Goal: Information Seeking & Learning: Learn about a topic

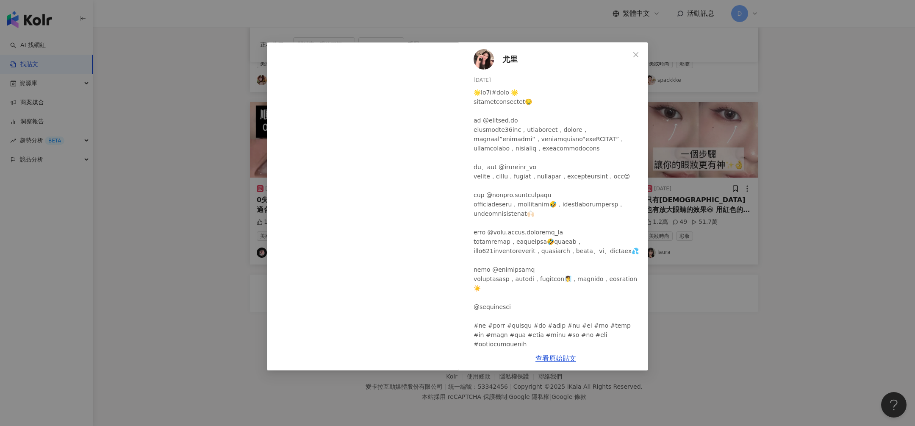
scroll to position [11, 0]
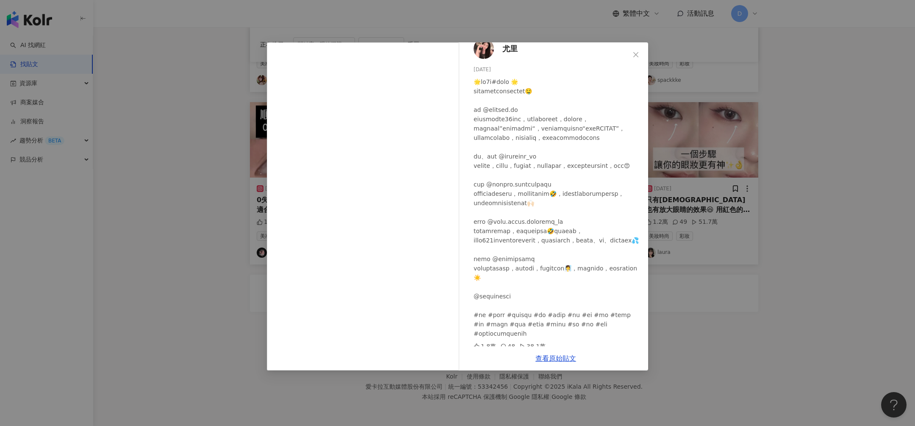
click at [820, 140] on div "尤里 2025/2/13 1.8萬 48 38.1萬 查看原始貼文" at bounding box center [457, 213] width 915 height 426
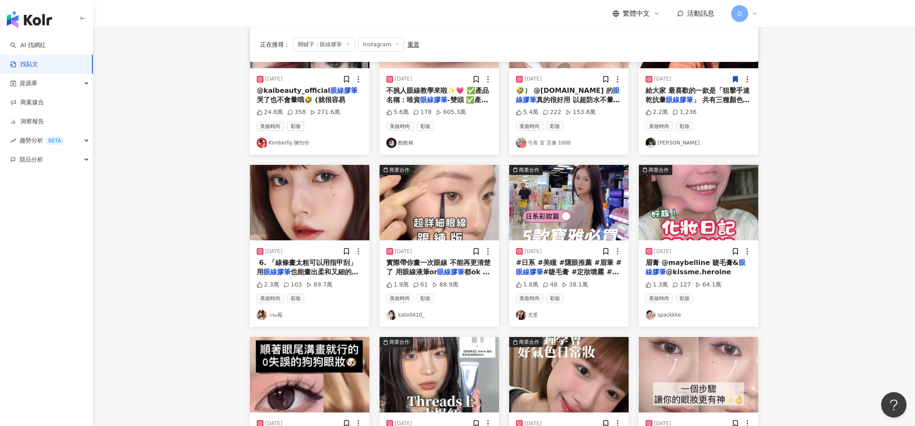
scroll to position [0, 0]
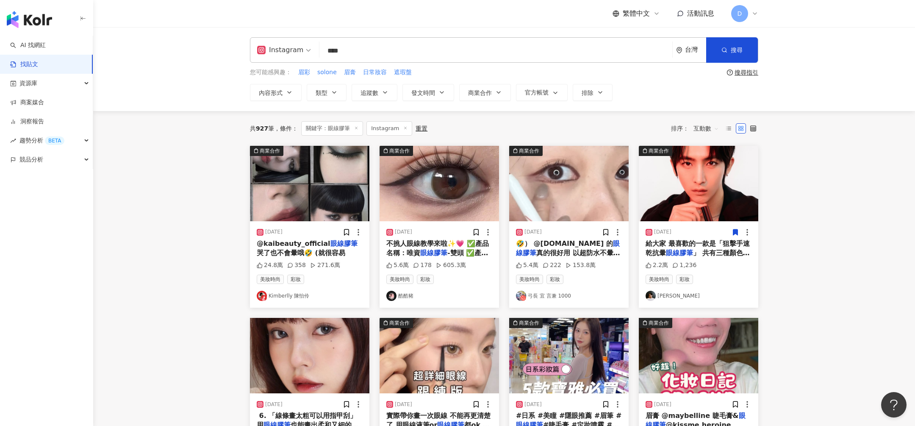
click at [281, 44] on div "Instagram" at bounding box center [280, 50] width 46 height 14
click at [285, 133] on div "Threads" at bounding box center [285, 136] width 53 height 11
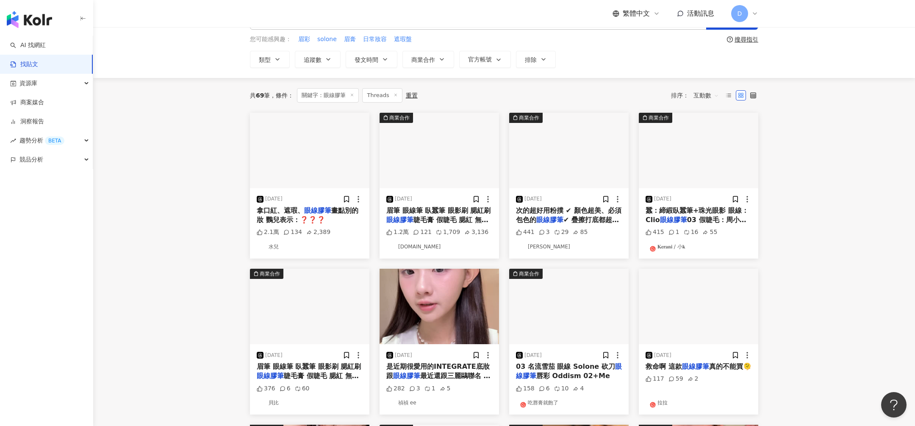
scroll to position [37, 0]
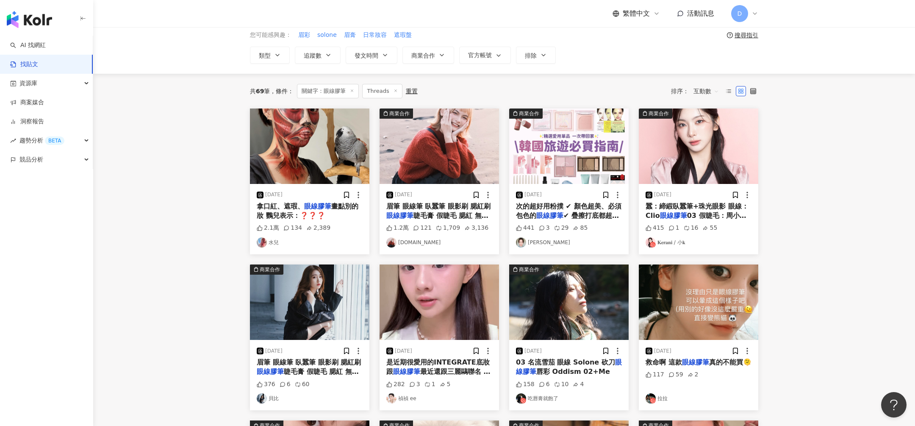
click at [359, 143] on img at bounding box center [309, 145] width 119 height 75
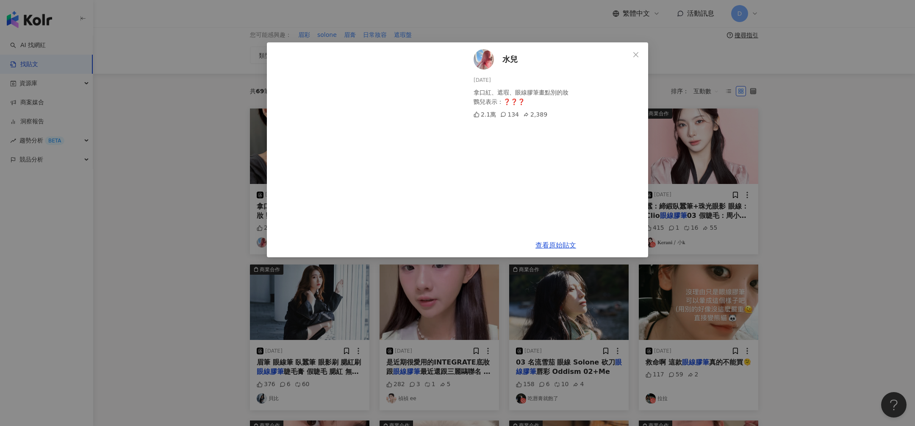
click at [191, 159] on div "水兒 2025/5/16 拿口紅、遮瑕、眼線膠筆畫點別的妝 鸚兒表示：❓❓❓ 2.1萬 134 2,389 查看原始貼文" at bounding box center [457, 213] width 915 height 426
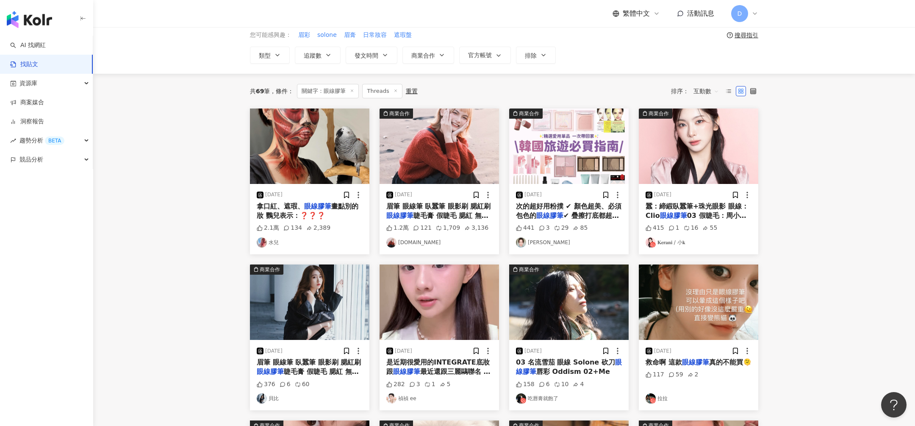
click at [443, 150] on img at bounding box center [438, 145] width 119 height 75
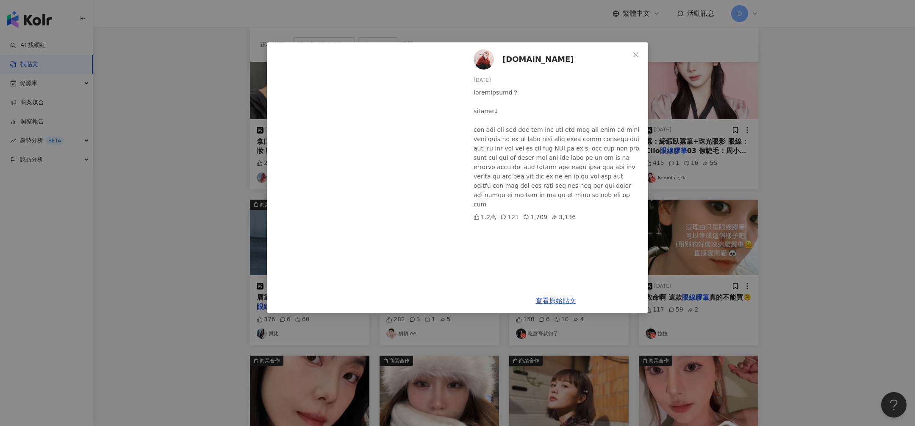
scroll to position [99, 0]
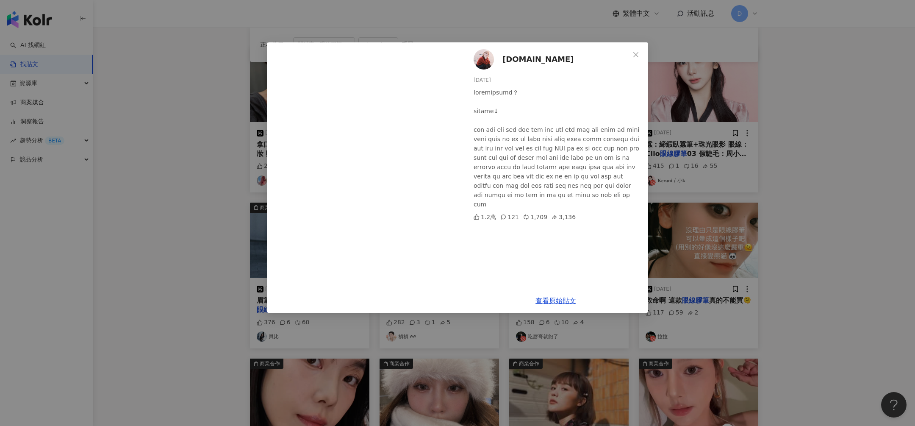
click at [202, 179] on div "ruruuu.tw 2025/6/15 1.2萬 121 1,709 3,136 查看原始貼文" at bounding box center [457, 213] width 915 height 426
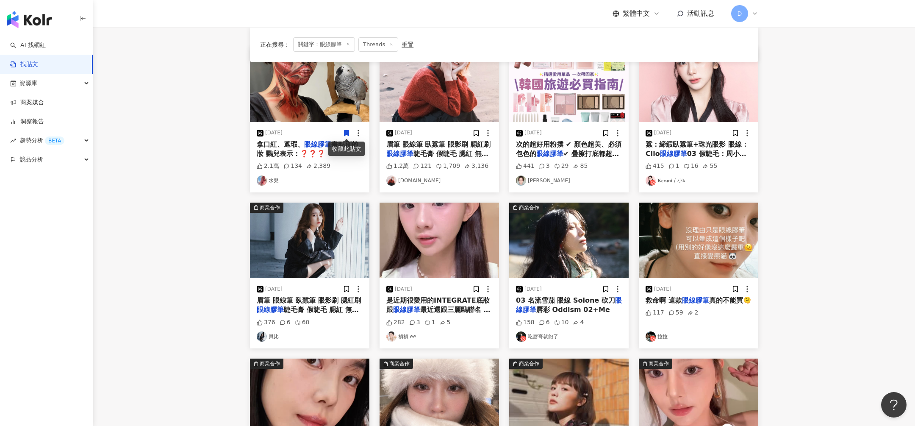
click at [457, 99] on img at bounding box center [438, 84] width 119 height 75
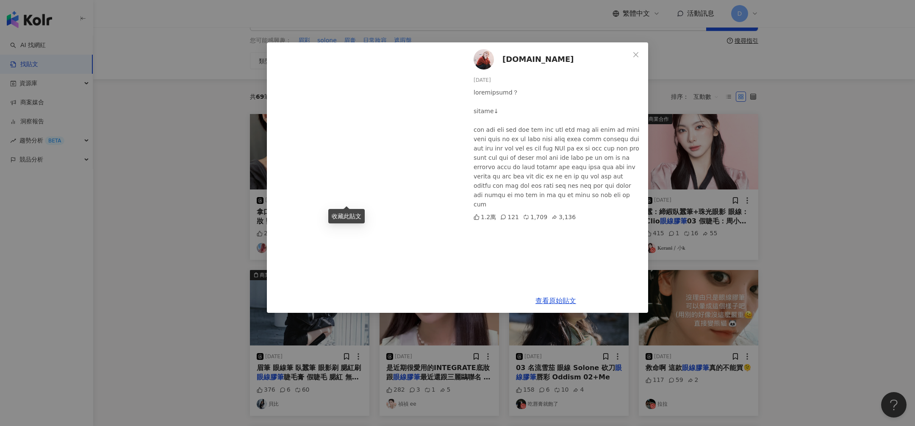
scroll to position [3, 0]
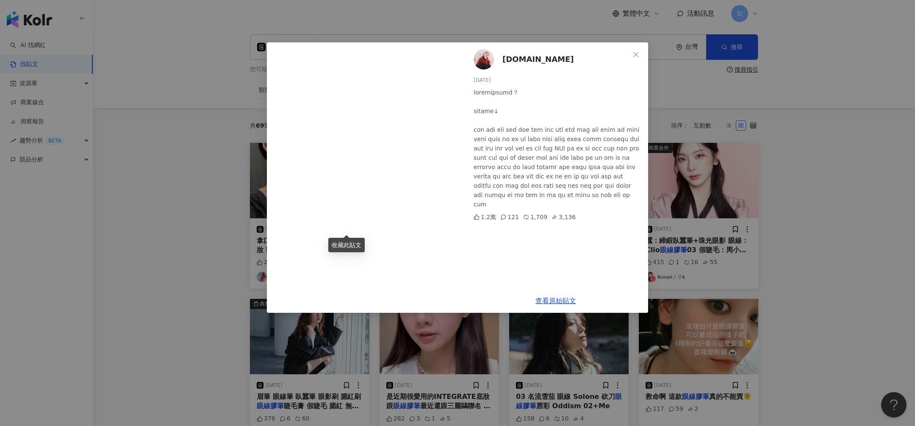
click at [203, 202] on div "ruruuu.tw 2025/6/15 1.2萬 121 1,709 3,136 查看原始貼文" at bounding box center [457, 213] width 915 height 426
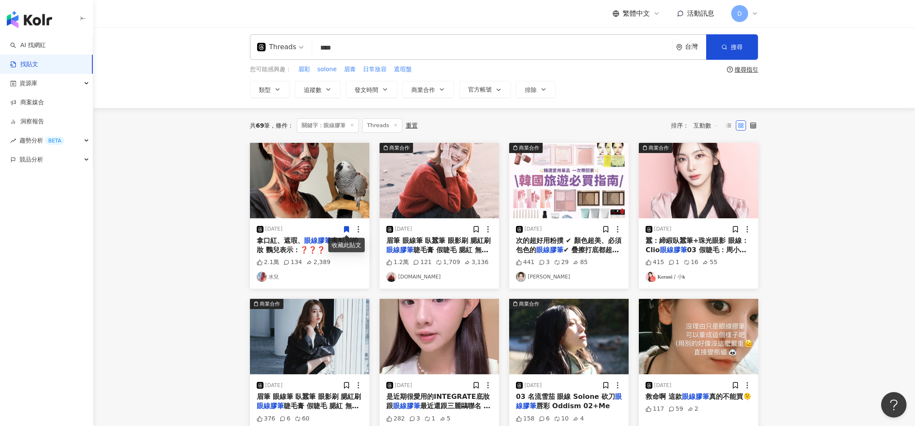
click at [711, 186] on img at bounding box center [698, 180] width 119 height 75
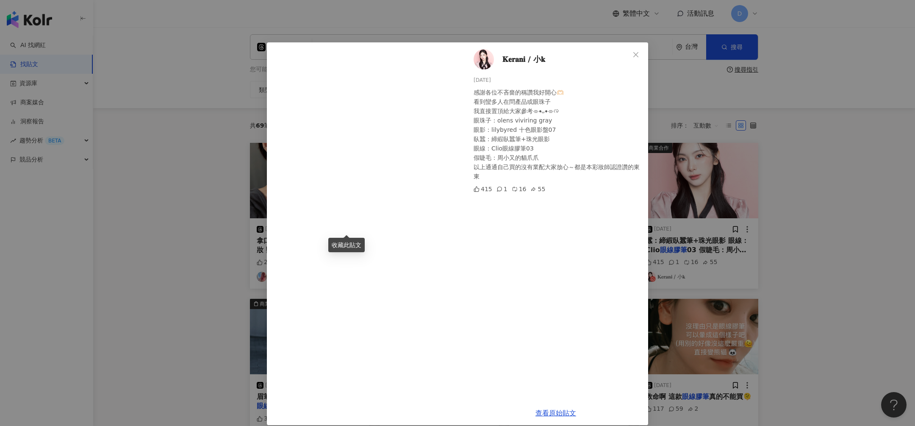
click at [213, 199] on div "𝐊𝐞𝐫𝐚𝐧𝐢 / 小𝐤 2025/5/31 感謝各位不吝嗇的稱讚我好開心🫶🏻 看到蠻多人在問產品或眼珠子 我直接置頂給大家參考⌯⦁⩊⦁⌯ಣ 眼珠子：olens…" at bounding box center [457, 213] width 915 height 426
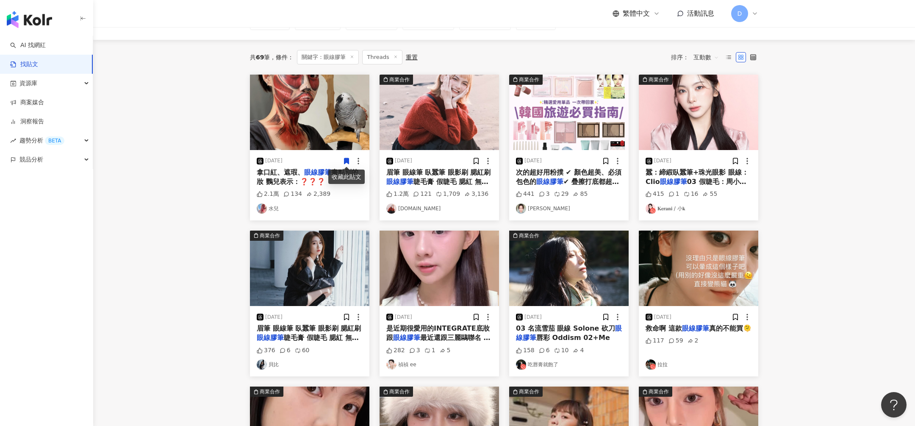
scroll to position [82, 0]
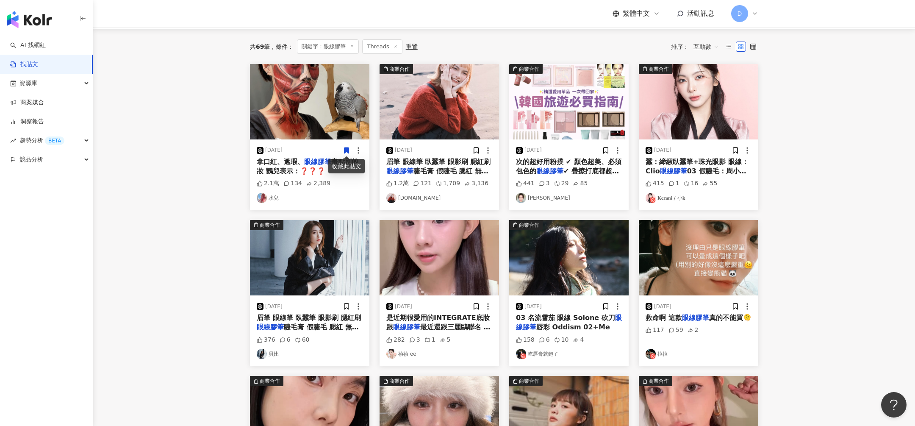
click at [316, 268] on img at bounding box center [309, 257] width 119 height 75
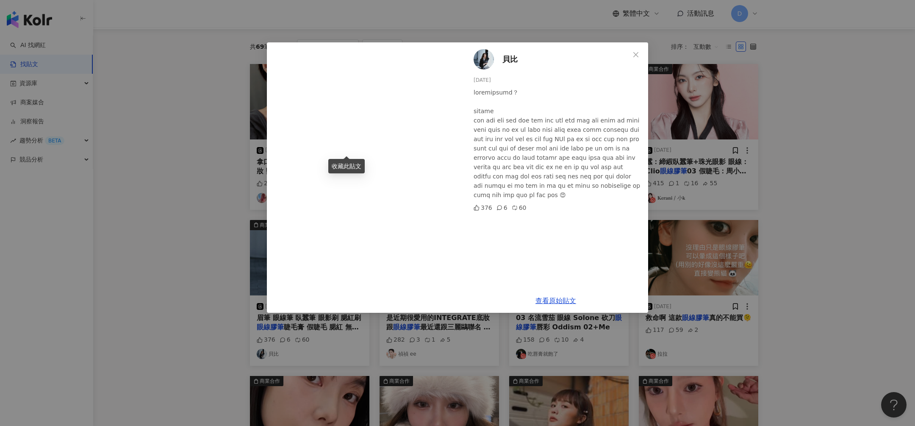
click at [188, 292] on div "貝比 2023/12/7 376 6 60 查看原始貼文" at bounding box center [457, 213] width 915 height 426
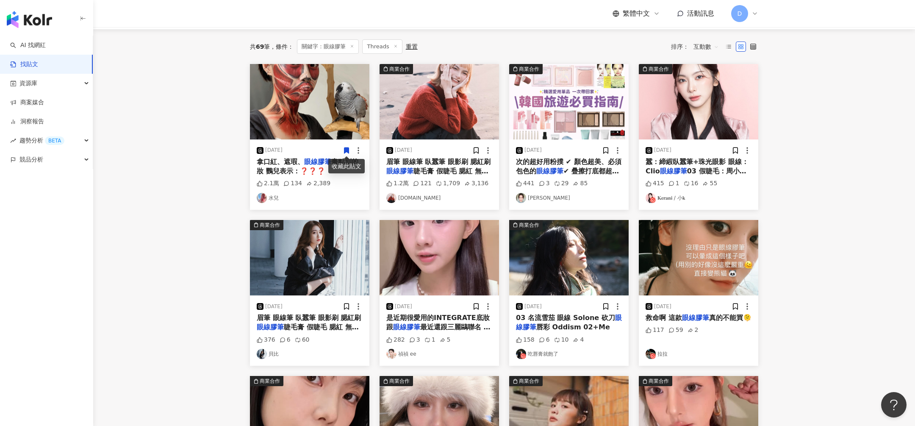
click at [453, 121] on img at bounding box center [438, 101] width 119 height 75
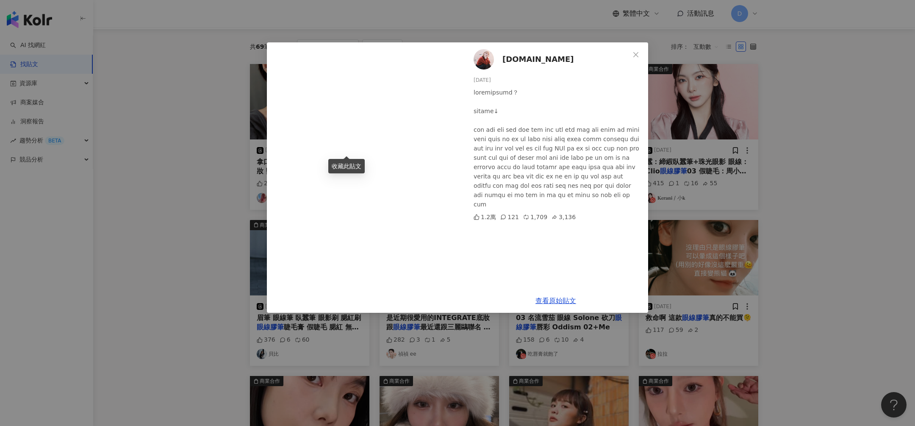
click at [268, 274] on div at bounding box center [363, 177] width 193 height 270
click at [232, 286] on div "ruruuu.tw 2025/6/15 1.2萬 121 1,709 3,136 查看原始貼文" at bounding box center [457, 213] width 915 height 426
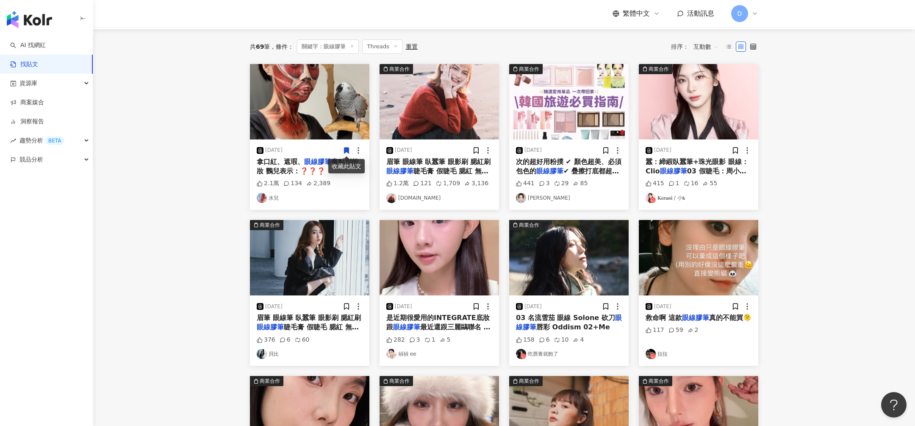
click at [322, 265] on img at bounding box center [309, 257] width 119 height 75
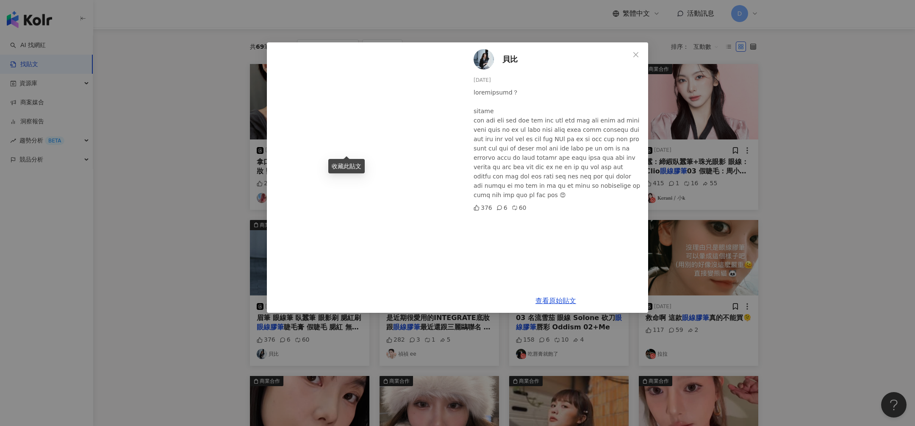
click at [158, 284] on div "貝比 2023/12/7 376 6 60 查看原始貼文" at bounding box center [457, 213] width 915 height 426
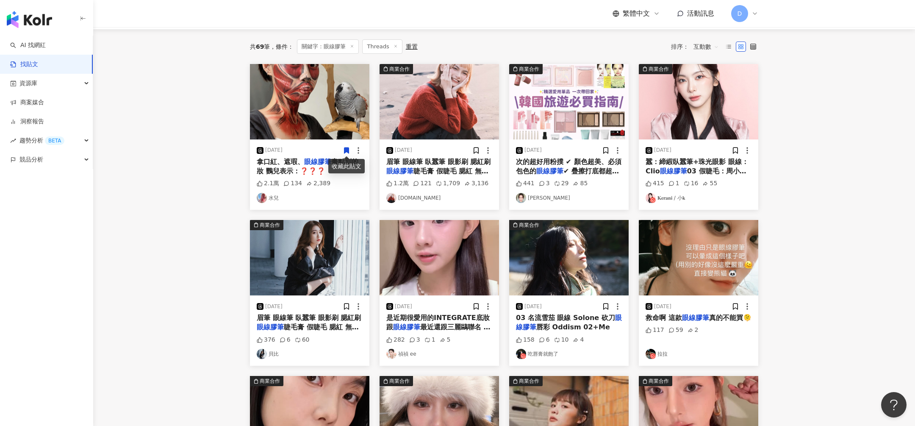
click at [447, 248] on img at bounding box center [438, 257] width 119 height 75
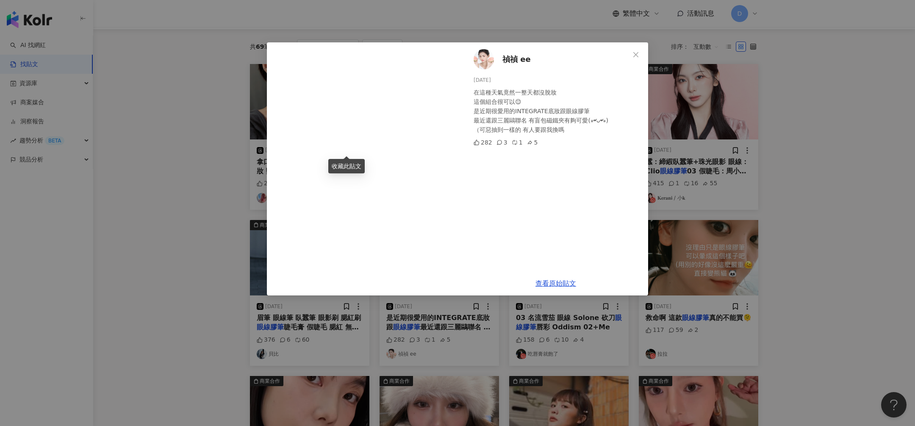
click at [237, 211] on div "禎禎 ee 2025/7/17 在這種天氣竟然一整天都沒脫妝 這個組合很可以😌 是近期很愛用的INTEGRATE底妝跟眼線膠筆 最近還跟三麗鷗聯名 有盲包磁鐵…" at bounding box center [457, 213] width 915 height 426
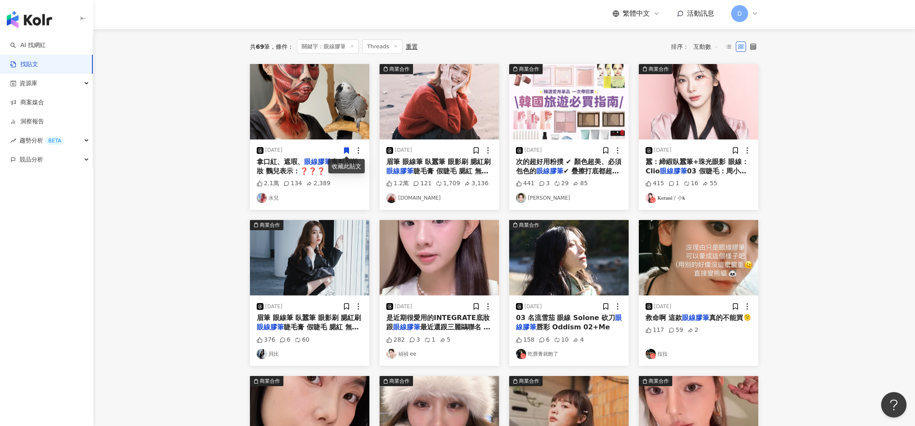
click at [578, 265] on img at bounding box center [568, 257] width 119 height 75
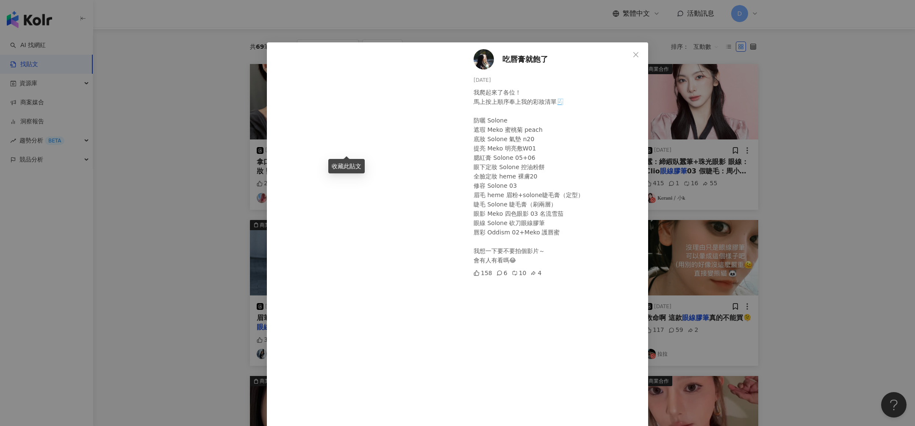
click at [682, 290] on div "吃唇膏就飽了 2025/7/27 我爬起來了各位！ 馬上按上順序奉上我的彩妝清單🧾 防曬 Solone 遮瑕 Meko 蜜桃菊 peach 底妝 Solone…" at bounding box center [457, 213] width 915 height 426
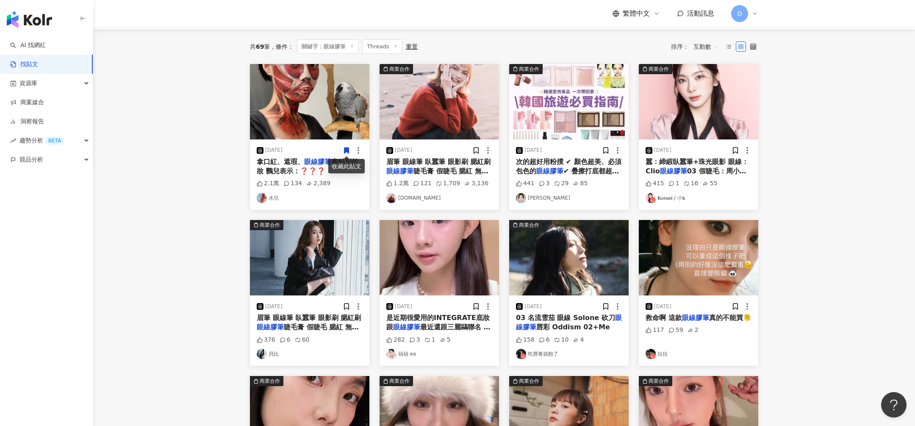
click at [595, 266] on img at bounding box center [568, 257] width 119 height 75
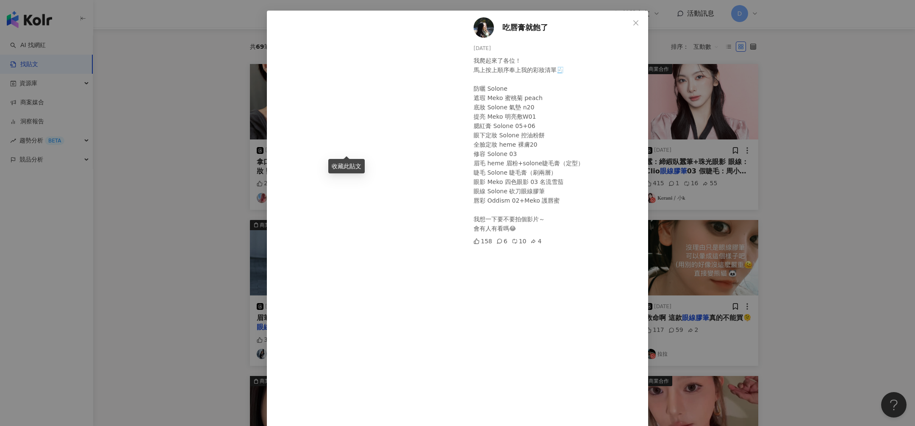
scroll to position [20, 0]
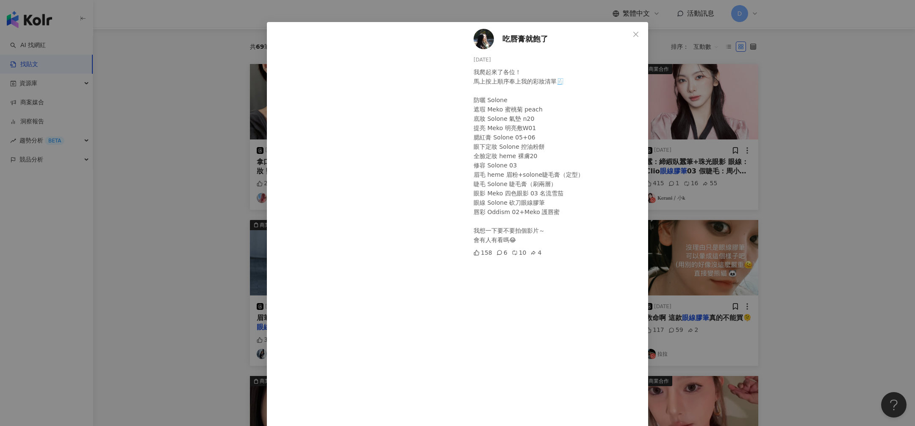
click at [720, 265] on div "吃唇膏就飽了 2025/7/27 我爬起來了各位！ 馬上按上順序奉上我的彩妝清單🧾 防曬 Solone 遮瑕 Meko 蜜桃菊 peach 底妝 Solone…" at bounding box center [457, 213] width 915 height 426
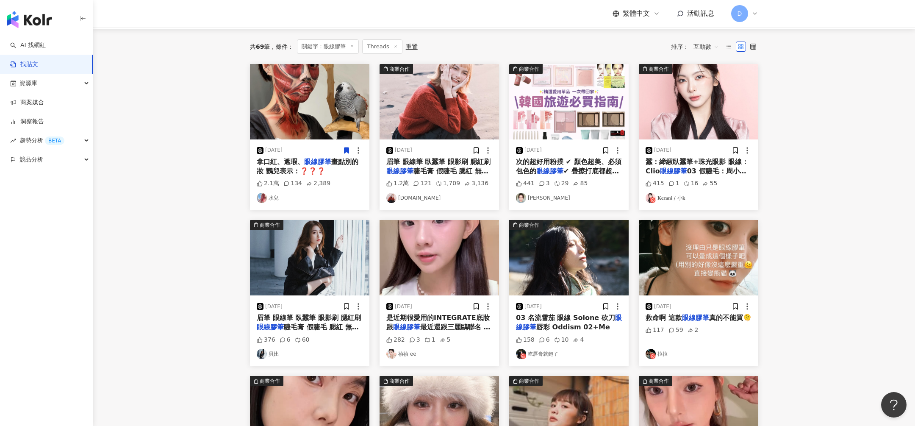
click at [594, 250] on img at bounding box center [568, 257] width 119 height 75
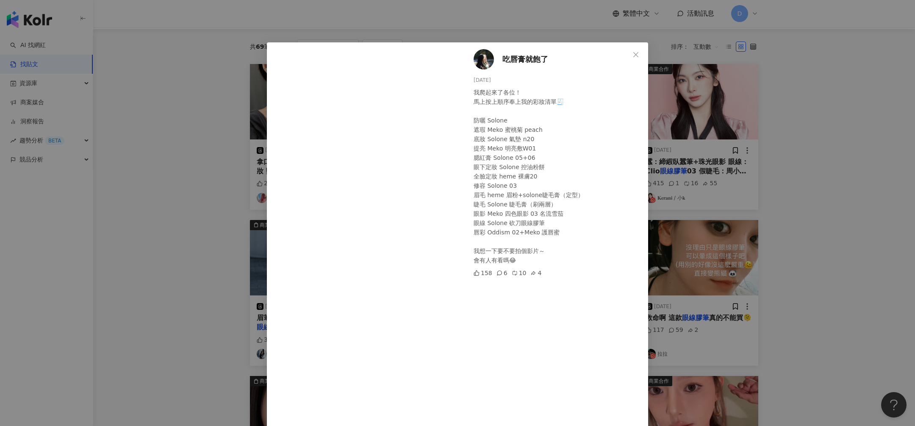
click at [688, 253] on div "吃唇膏就飽了 2025/7/27 我爬起來了各位！ 馬上按上順序奉上我的彩妝清單🧾 防曬 Solone 遮瑕 Meko 蜜桃菊 peach 底妝 Solone…" at bounding box center [457, 213] width 915 height 426
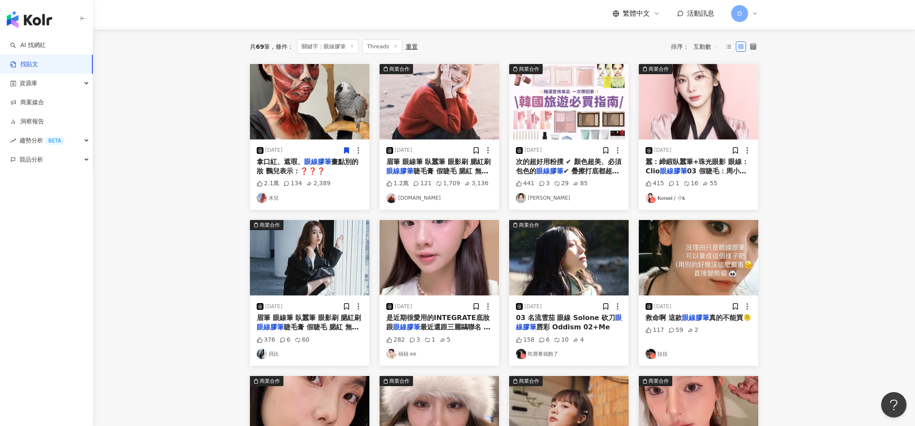
click at [694, 242] on img at bounding box center [698, 257] width 119 height 75
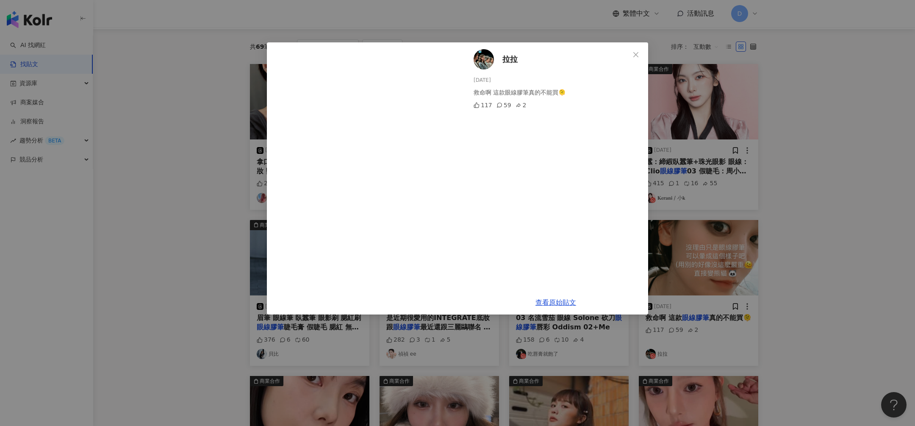
click at [816, 208] on div "拉拉 2024/12/3 救命啊 這款眼線膠筆真的不能買🫠 117 59 2 查看原始貼文" at bounding box center [457, 213] width 915 height 426
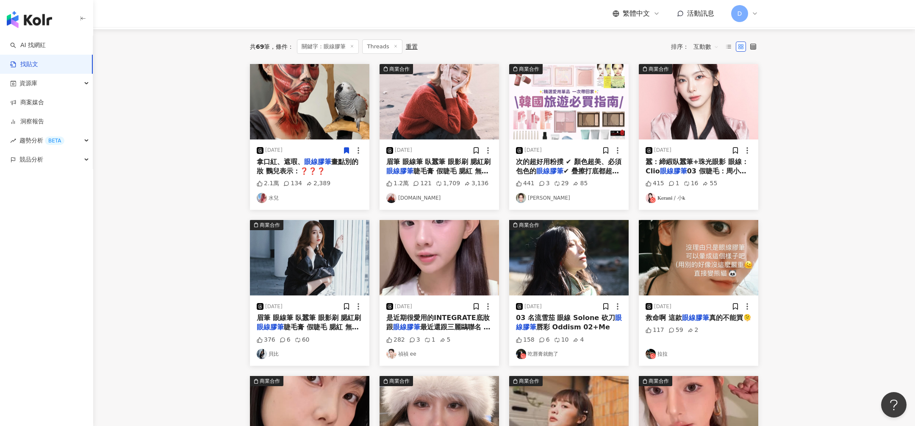
click at [713, 134] on img at bounding box center [698, 101] width 119 height 75
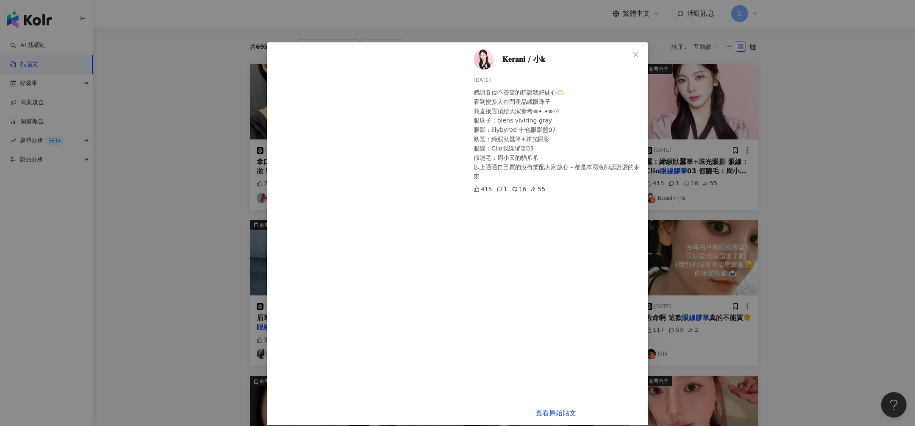
click at [207, 209] on div "𝐊𝐞𝐫𝐚𝐧𝐢 / 小𝐤 2025/5/31 感謝各位不吝嗇的稱讚我好開心🫶🏻 看到蠻多人在問產品或眼珠子 我直接置頂給大家參考⌯⦁⩊⦁⌯ಣ 眼珠子：olens…" at bounding box center [457, 213] width 915 height 426
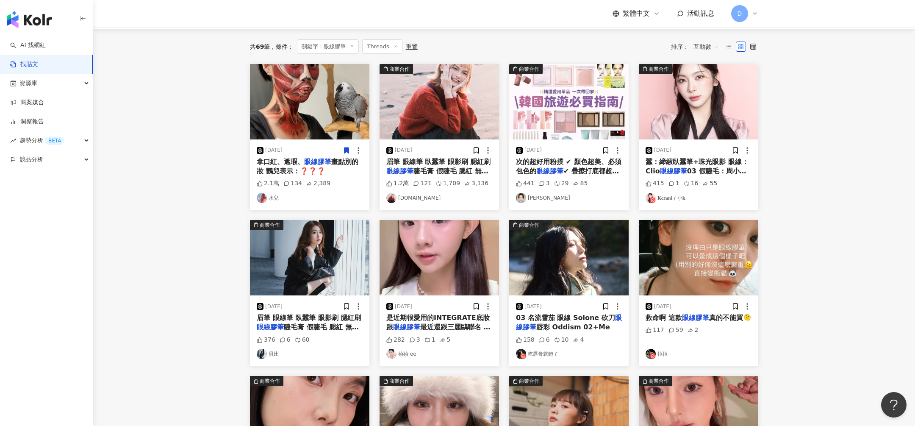
click at [333, 88] on img at bounding box center [309, 101] width 119 height 75
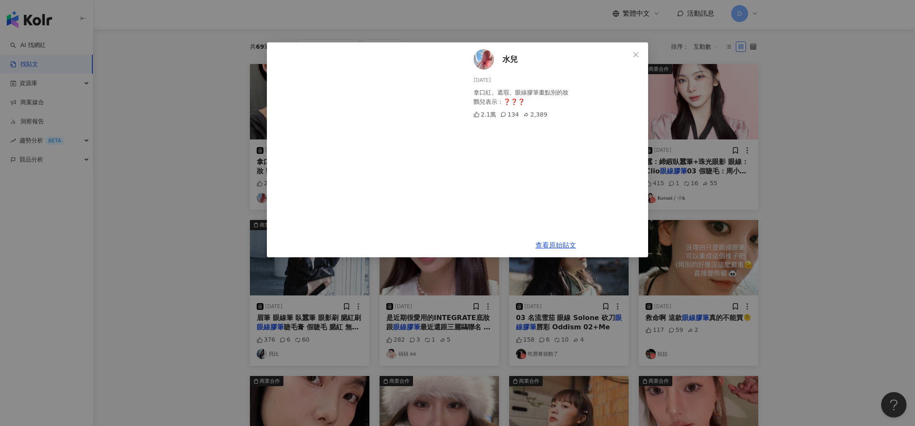
click at [798, 100] on div "水兒 2025/5/16 拿口紅、遮瑕、眼線膠筆畫點別的妝 鸚兒表示：❓❓❓ 2.1萬 134 2,389 查看原始貼文" at bounding box center [457, 213] width 915 height 426
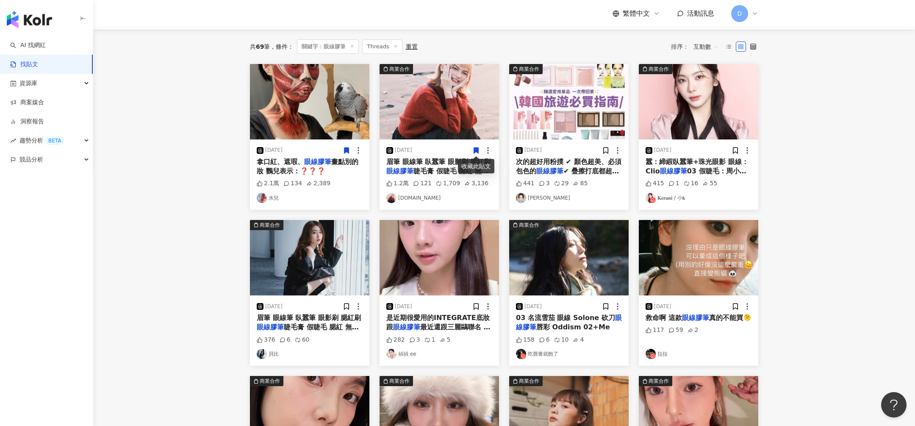
click at [443, 88] on img at bounding box center [438, 101] width 119 height 75
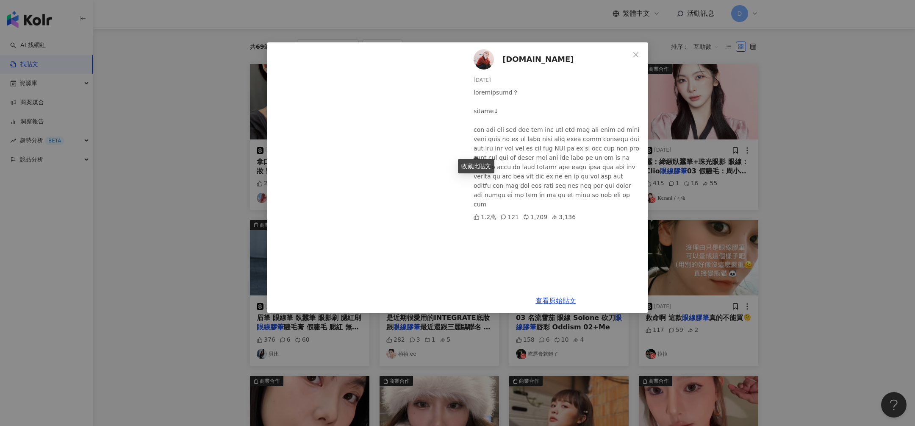
click at [683, 119] on div "ruruuu.tw 2025/6/15 1.2萬 121 1,709 3,136 查看原始貼文" at bounding box center [457, 213] width 915 height 426
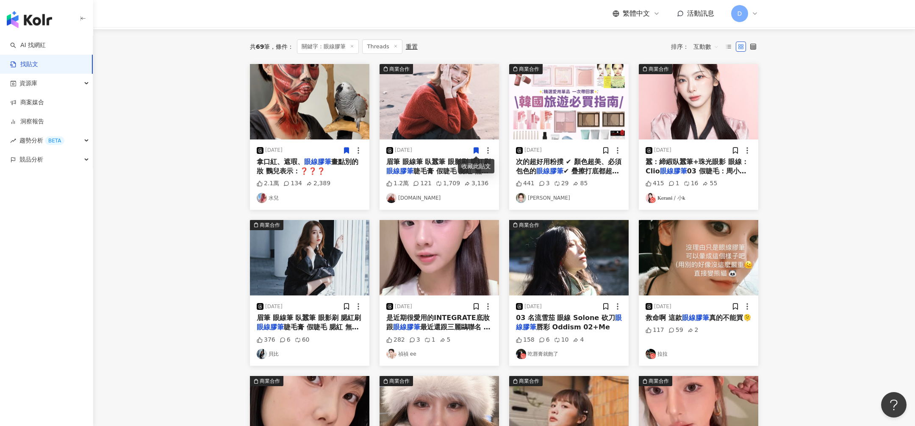
click at [683, 119] on img at bounding box center [698, 101] width 119 height 75
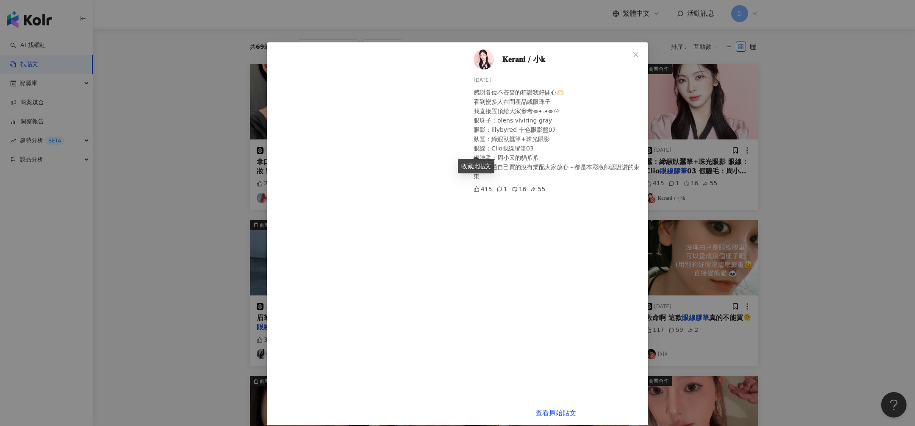
click at [825, 151] on div "𝐊𝐞𝐫𝐚𝐧𝐢 / 小𝐤 2025/5/31 感謝各位不吝嗇的稱讚我好開心🫶🏻 看到蠻多人在問產品或眼珠子 我直接置頂給大家參考⌯⦁⩊⦁⌯ಣ 眼珠子：olens…" at bounding box center [457, 213] width 915 height 426
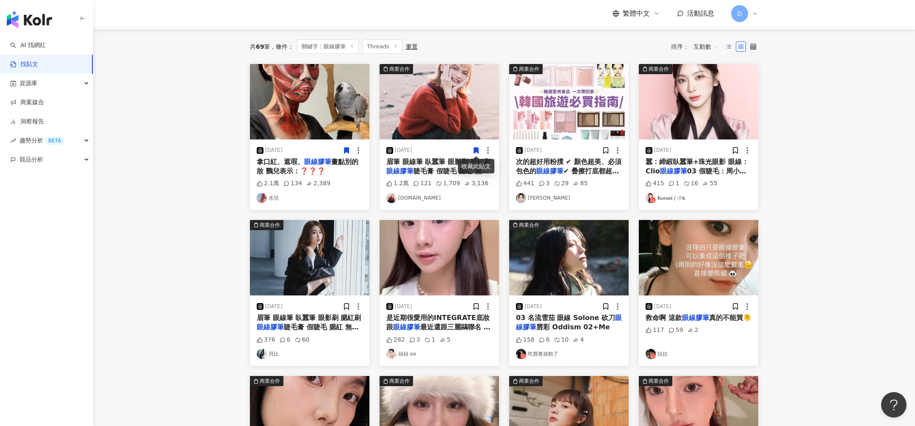
click at [436, 260] on img at bounding box center [438, 257] width 119 height 75
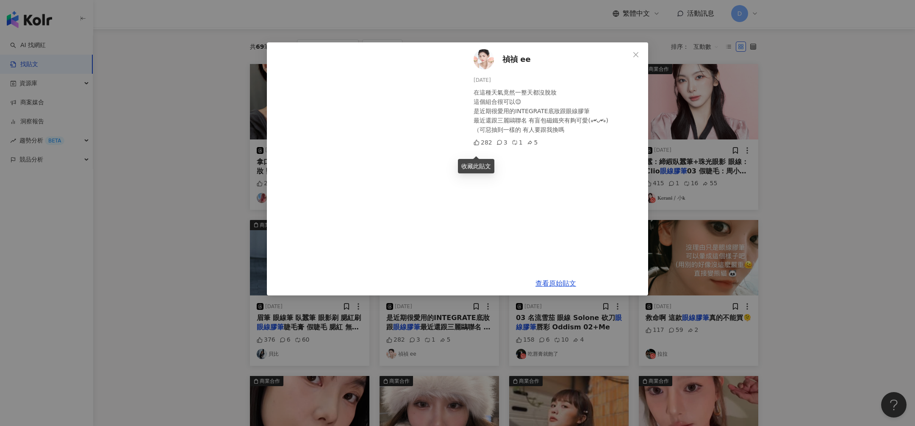
click at [237, 253] on div "禎禎 ee 2025/7/17 在這種天氣竟然一整天都沒脫妝 這個組合很可以😌 是近期很愛用的INTEGRATE底妝跟眼線膠筆 最近還跟三麗鷗聯名 有盲包磁鐵…" at bounding box center [457, 213] width 915 height 426
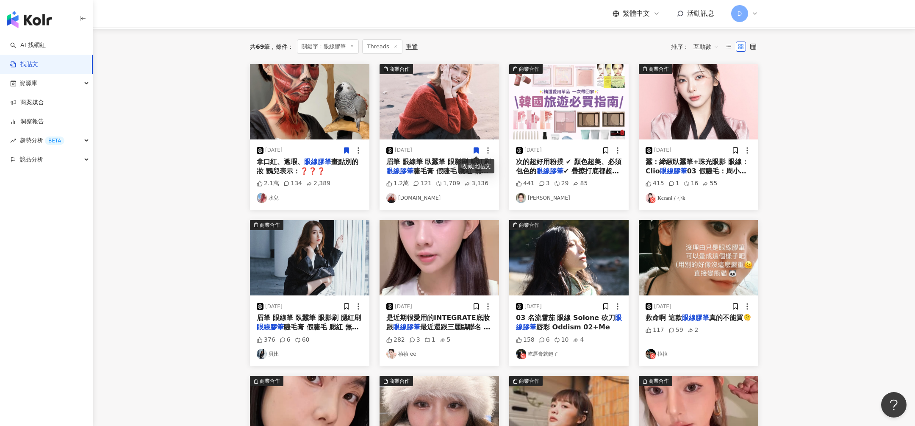
click at [318, 262] on img at bounding box center [309, 257] width 119 height 75
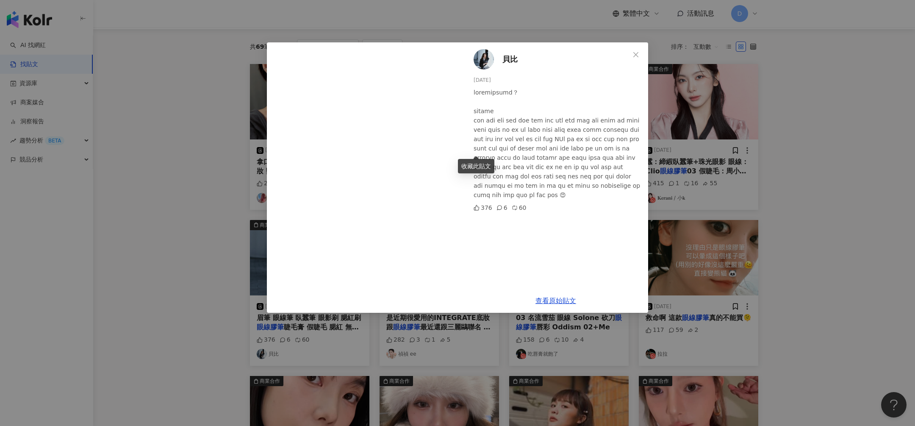
click at [801, 256] on div "貝比 2023/12/7 376 6 60 查看原始貼文" at bounding box center [457, 213] width 915 height 426
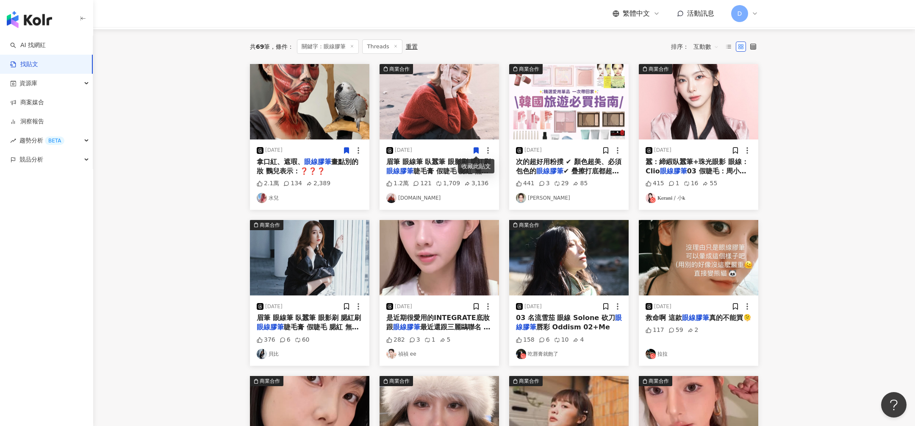
click at [535, 269] on img at bounding box center [568, 257] width 119 height 75
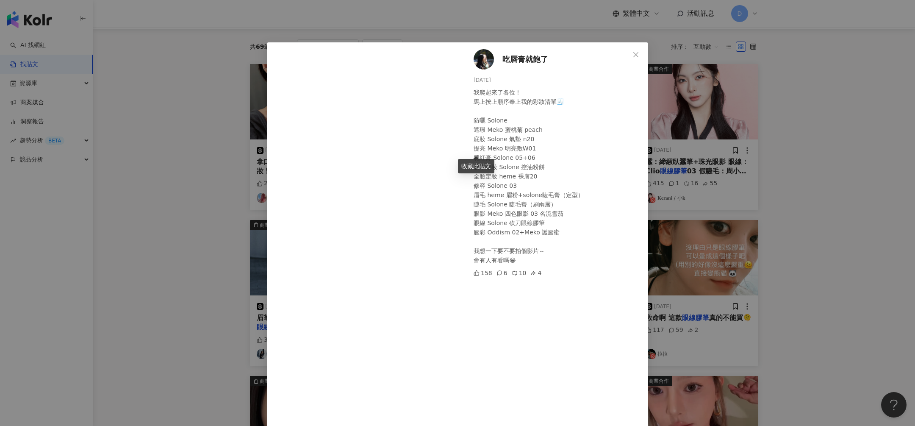
click at [535, 61] on span "吃唇膏就飽了" at bounding box center [525, 59] width 46 height 12
click at [745, 130] on div "吃唇膏就飽了 2025/7/27 我爬起來了各位！ 馬上按上順序奉上我的彩妝清單🧾 防曬 Solone 遮瑕 Meko 蜜桃菊 peach 底妝 Solone…" at bounding box center [457, 213] width 915 height 426
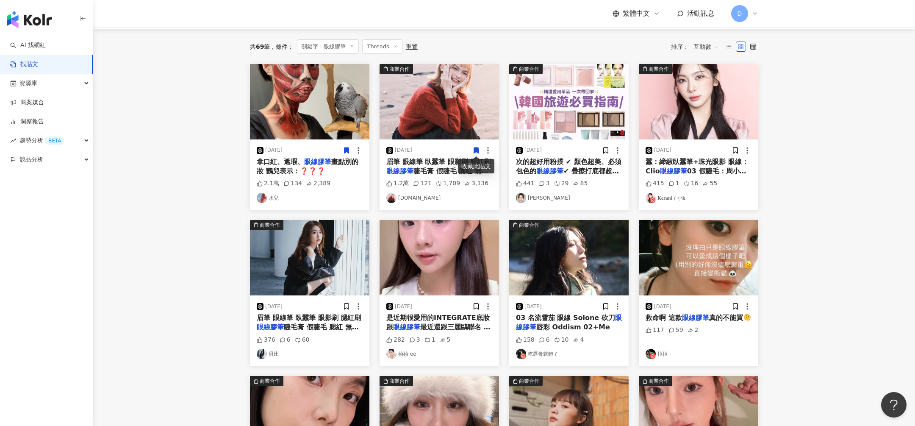
click at [624, 256] on img at bounding box center [568, 257] width 119 height 75
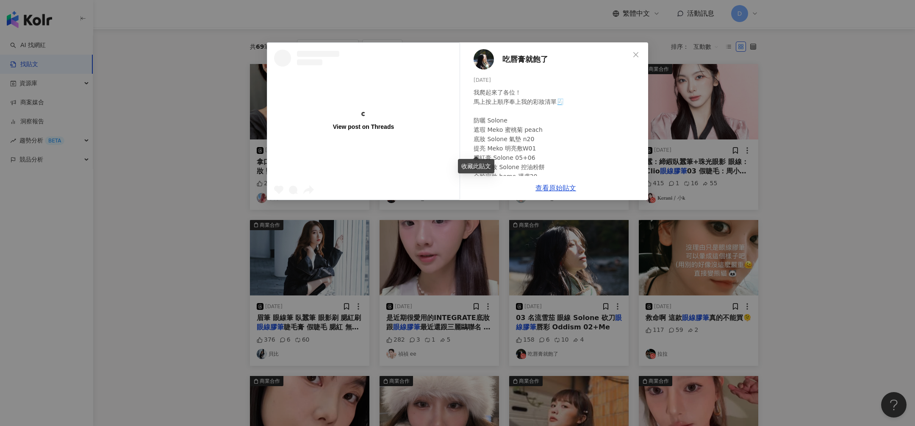
click at [707, 258] on div "View post on Threads 吃唇膏就飽了 2025/7/27 我爬起來了各位！ 馬上按上順序奉上我的彩妝清單🧾 防曬 Solone 遮瑕 Mek…" at bounding box center [457, 213] width 915 height 426
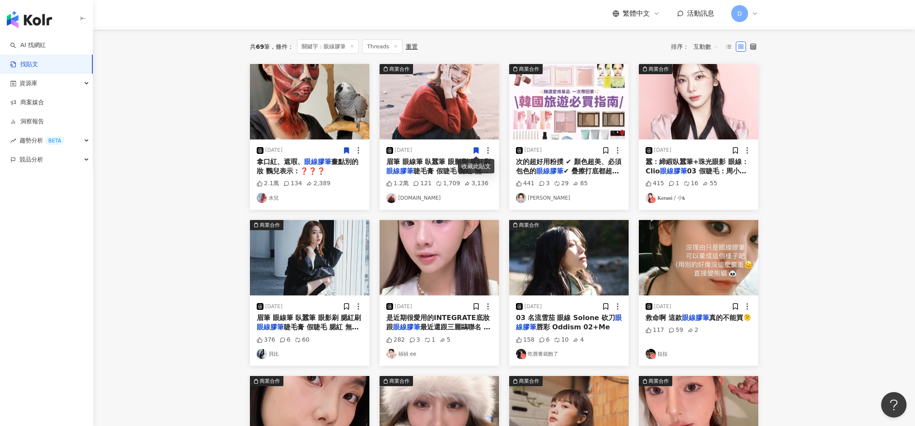
click at [707, 258] on img at bounding box center [698, 257] width 119 height 75
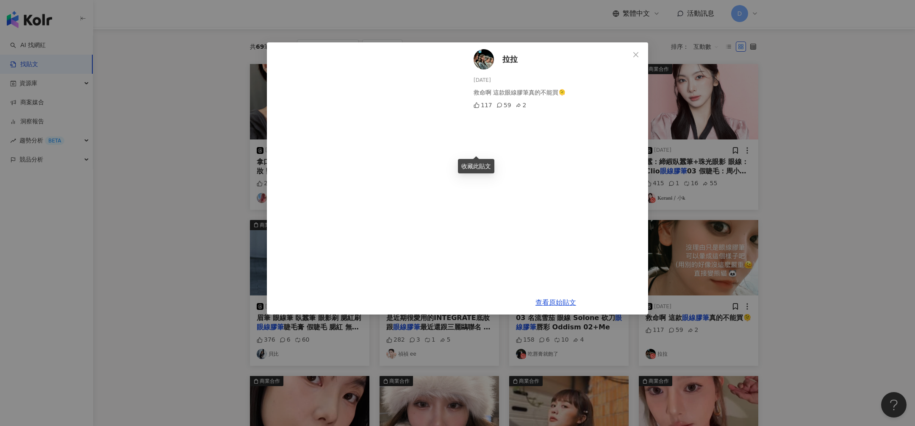
click at [510, 60] on span "拉拉" at bounding box center [509, 59] width 15 height 12
click at [241, 204] on div "拉拉 2024/12/3 救命啊 這款眼線膠筆真的不能買🫠 117 59 2 查看原始貼文" at bounding box center [457, 213] width 915 height 426
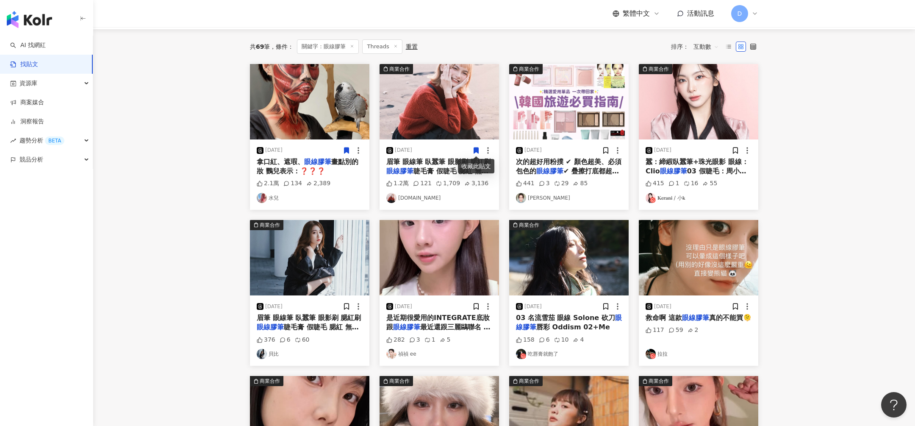
click at [337, 265] on img at bounding box center [309, 257] width 119 height 75
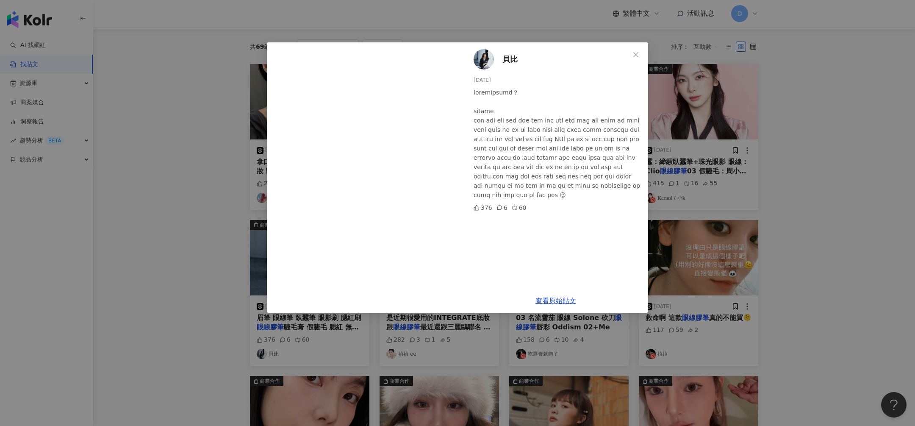
click at [666, 90] on div "貝比 2023/12/7 376 6 60 查看原始貼文" at bounding box center [457, 213] width 915 height 426
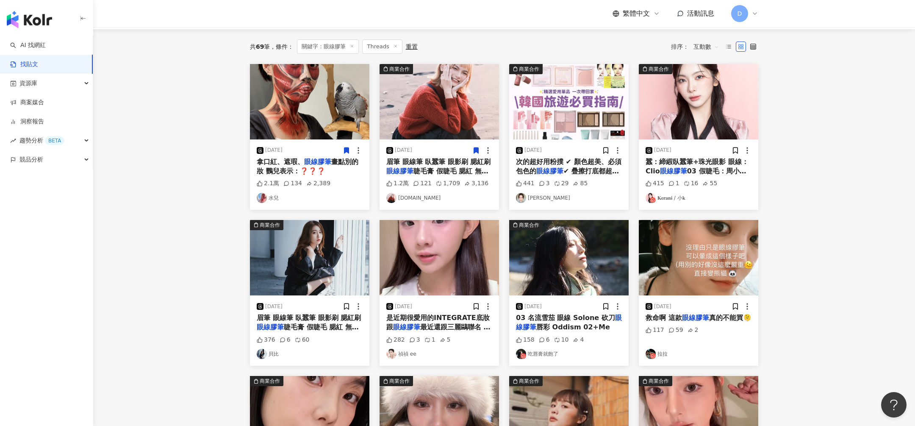
click at [671, 99] on img at bounding box center [698, 101] width 119 height 75
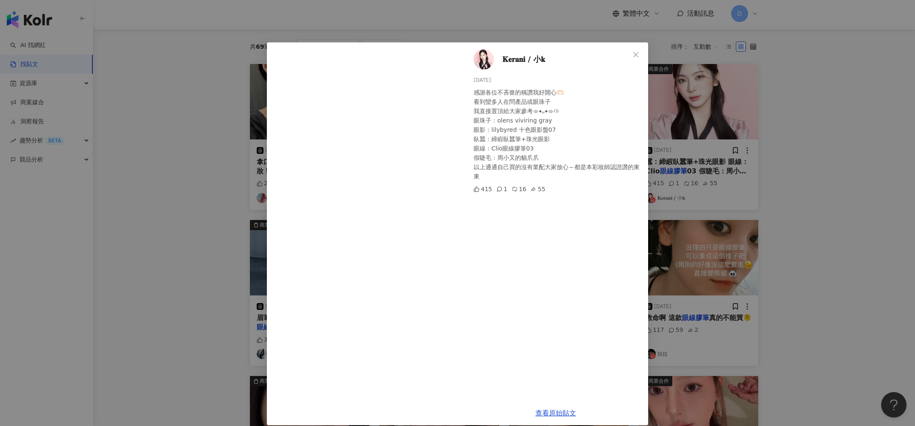
click at [519, 61] on span "𝐊𝐞𝐫𝐚𝐧𝐢 / 小𝐤" at bounding box center [523, 59] width 43 height 12
click at [802, 106] on div "𝐊𝐞𝐫𝐚𝐧𝐢 / 小𝐤 2025/5/31 感謝各位不吝嗇的稱讚我好開心🫶🏻 看到蠻多人在問產品或眼珠子 我直接置頂給大家參考⌯⦁⩊⦁⌯ಣ 眼珠子：olens…" at bounding box center [457, 213] width 915 height 426
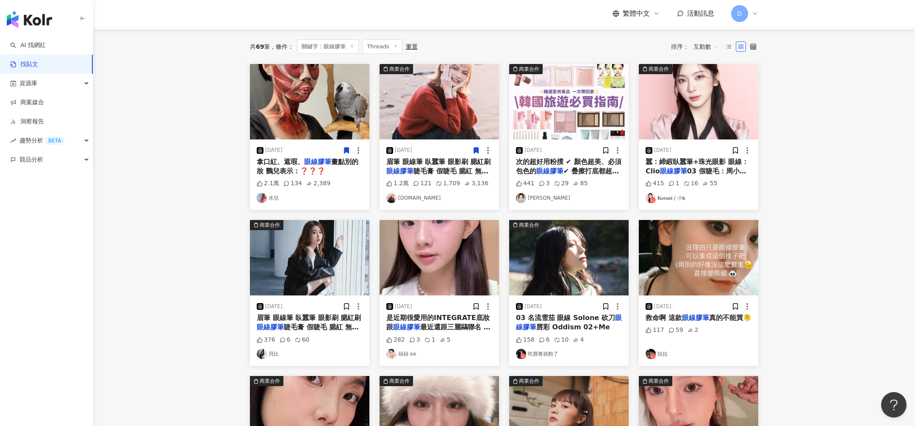
click at [435, 83] on img at bounding box center [438, 101] width 119 height 75
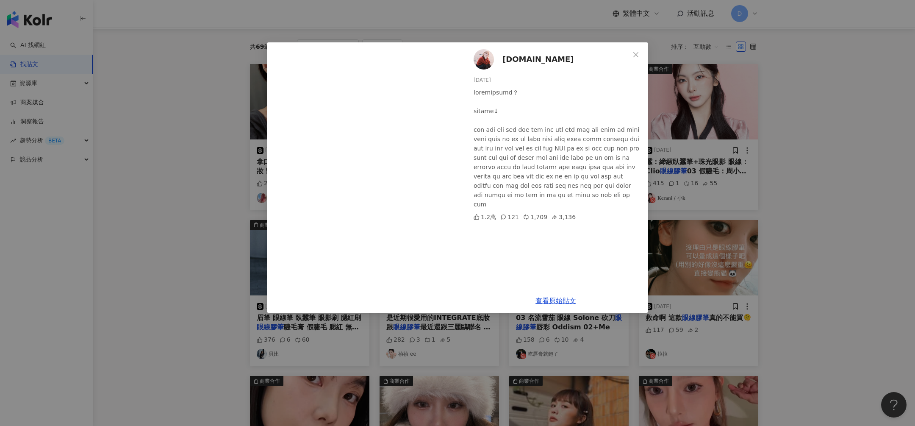
click at [530, 59] on span "[DOMAIN_NAME]" at bounding box center [538, 59] width 72 height 12
click at [817, 163] on div "ruruuu.tw 2025/6/15 1.2萬 121 1,709 3,136 查看原始貼文" at bounding box center [457, 213] width 915 height 426
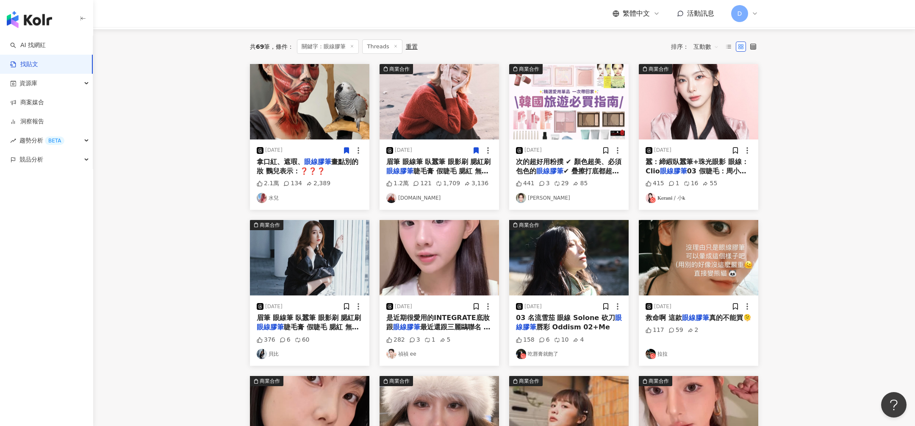
click at [313, 77] on img at bounding box center [309, 101] width 119 height 75
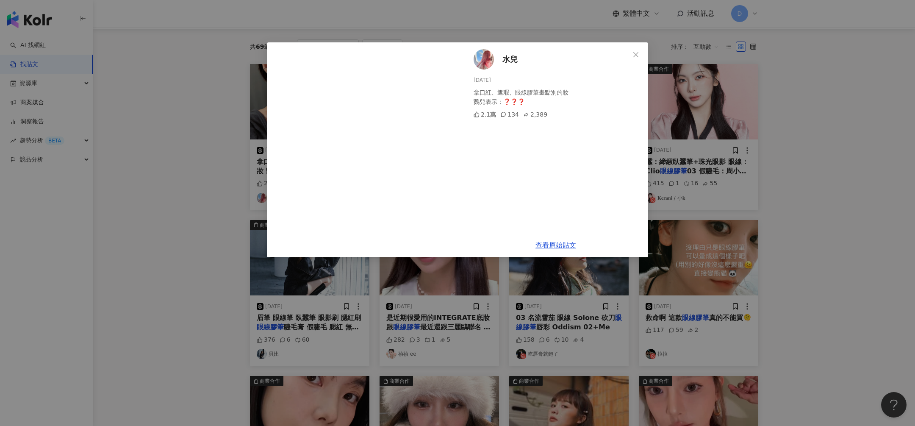
click at [512, 60] on span "水兒" at bounding box center [509, 59] width 15 height 12
click at [202, 182] on div "水兒 2025/5/16 拿口紅、遮瑕、眼線膠筆畫點別的妝 鸚兒表示：❓❓❓ 2.1萬 134 2,389 查看原始貼文" at bounding box center [457, 213] width 915 height 426
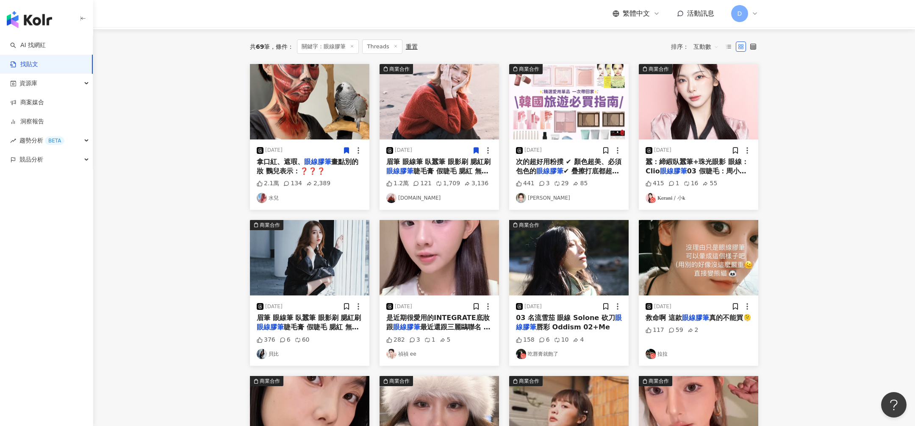
scroll to position [0, 0]
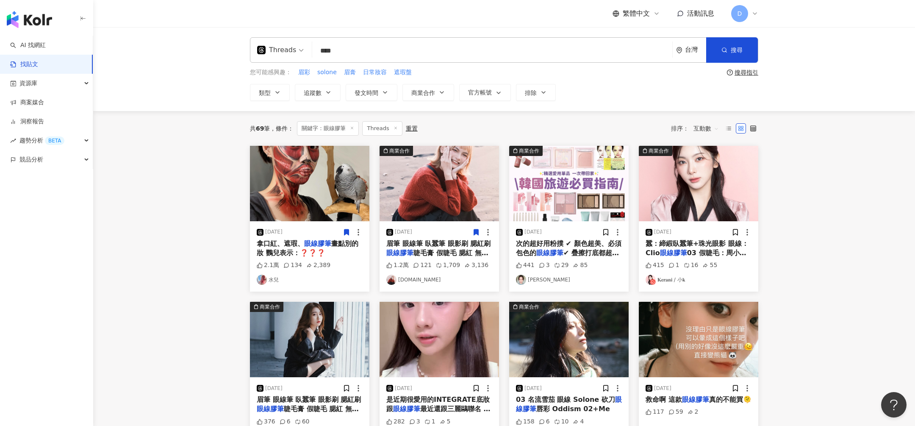
click at [369, 47] on input "****" at bounding box center [491, 50] width 353 height 18
paste input "search"
type input "***"
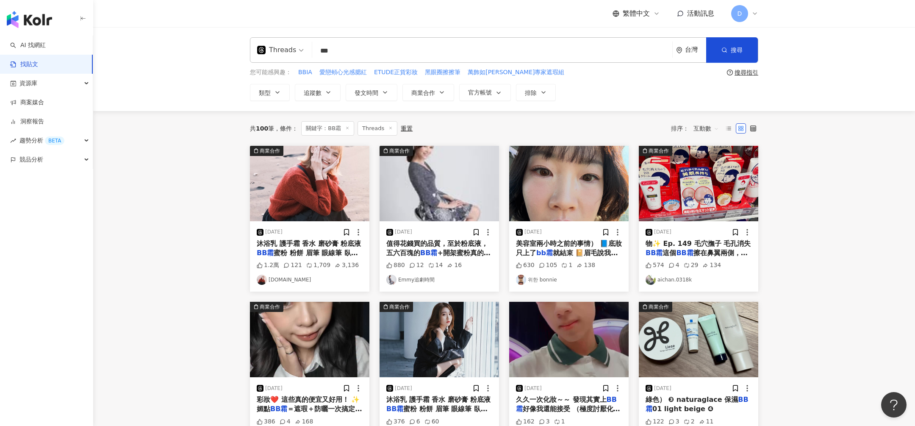
click at [701, 128] on span "互動數" at bounding box center [705, 129] width 25 height 14
click at [588, 128] on div "共 100 筆 條件 ： 關鍵字：BB霜 Threads 重置 排序： 互動數 互動數" at bounding box center [504, 128] width 508 height 14
click at [322, 186] on img at bounding box center [309, 183] width 119 height 75
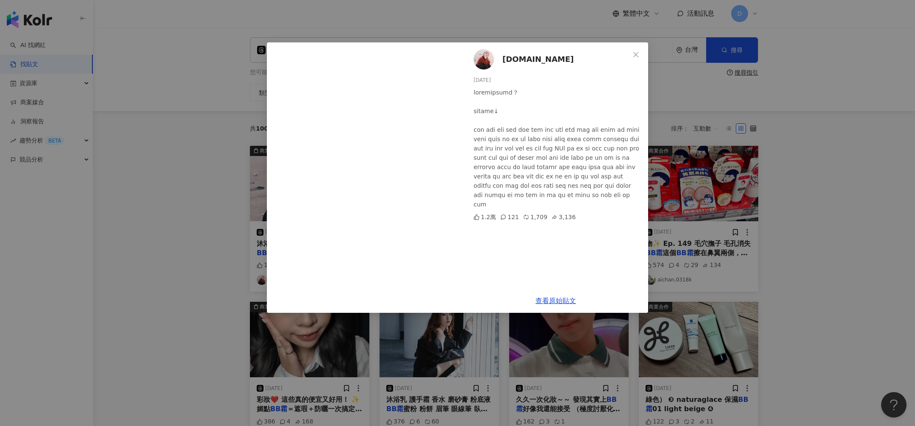
click at [835, 166] on div "ruruuu.tw 2025/6/15 1.2萬 121 1,709 3,136 查看原始貼文" at bounding box center [457, 213] width 915 height 426
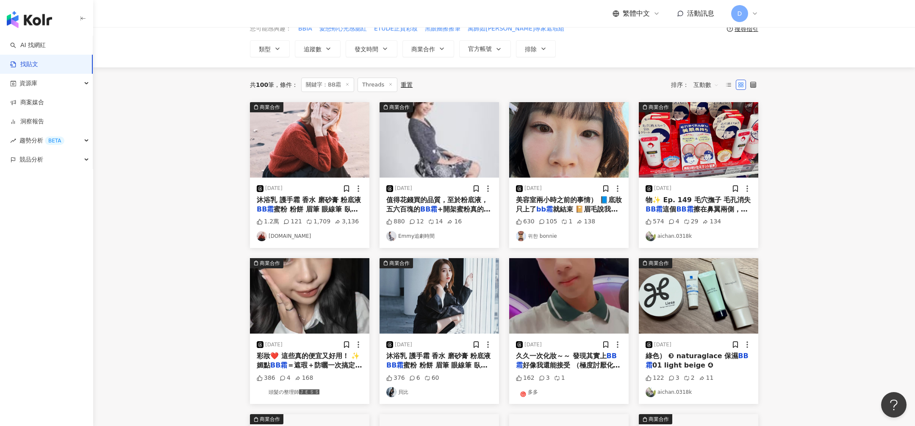
scroll to position [46, 0]
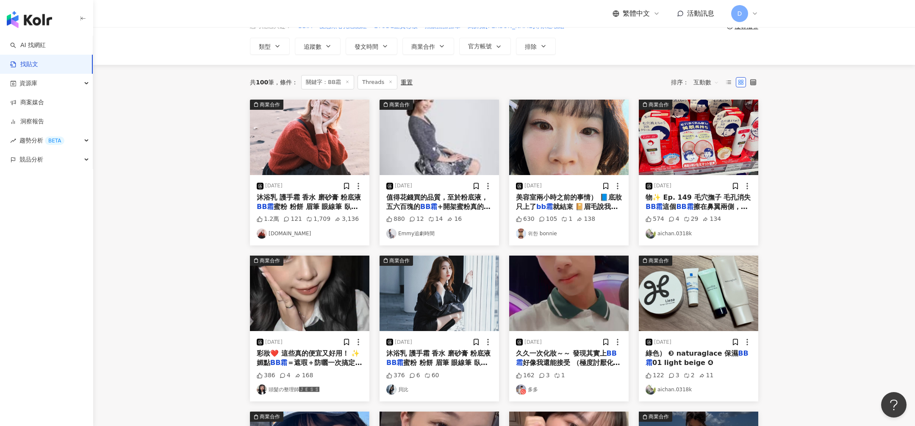
click at [482, 165] on img at bounding box center [438, 137] width 119 height 75
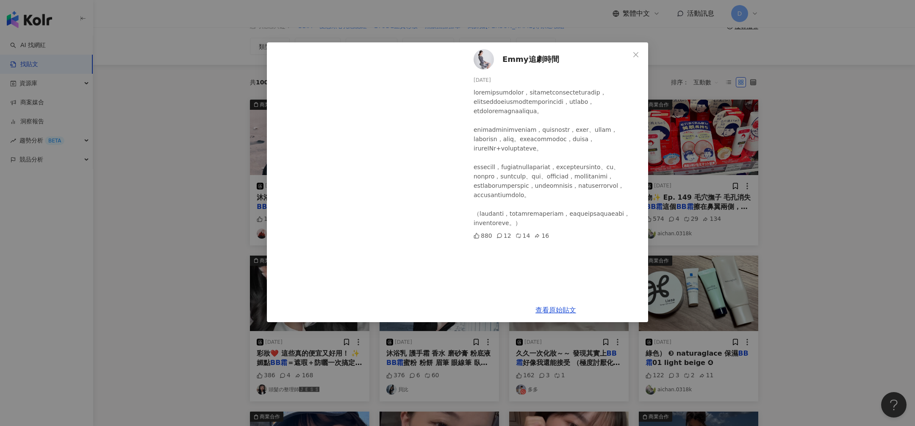
click at [658, 178] on div "Emmy追劇時間 2025/8/10 880 12 14 16 查看原始貼文" at bounding box center [457, 213] width 915 height 426
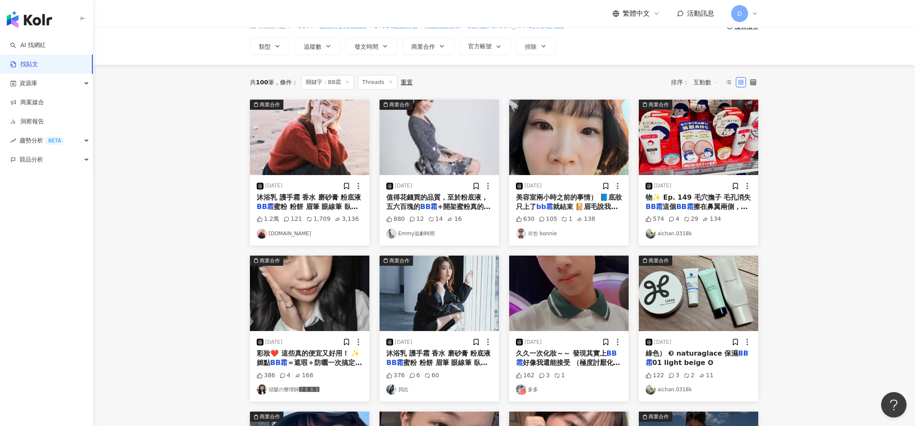
click at [597, 134] on img at bounding box center [568, 137] width 119 height 75
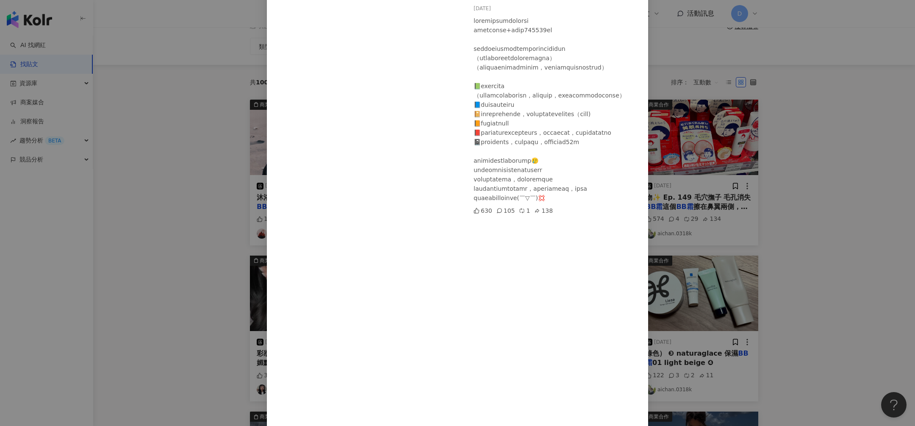
scroll to position [98, 0]
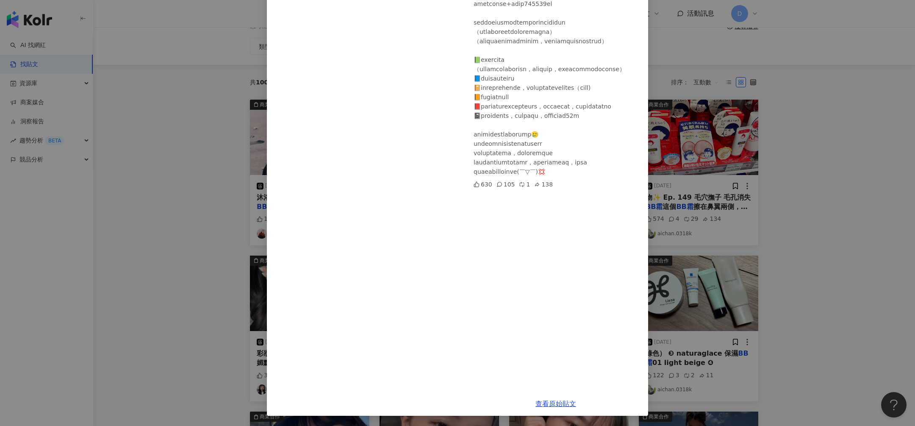
click at [723, 219] on div "위한 bonnie 2024/12/25 630 105 1 138 查看原始貼文" at bounding box center [457, 213] width 915 height 426
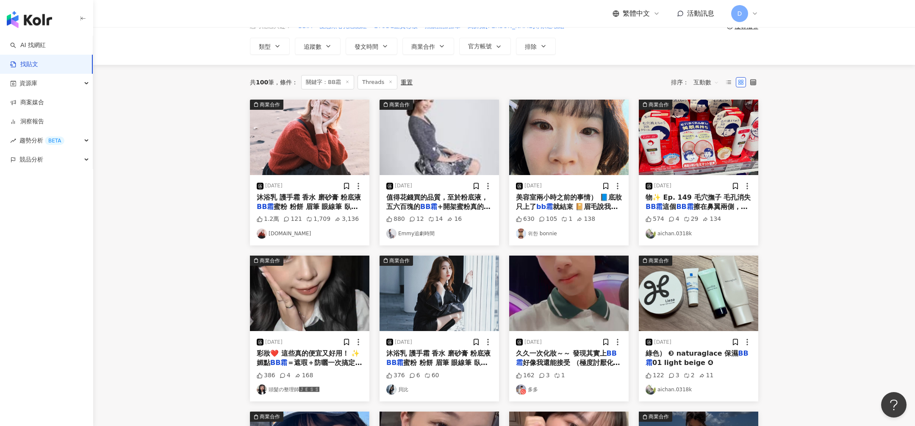
click at [692, 159] on img at bounding box center [698, 137] width 119 height 75
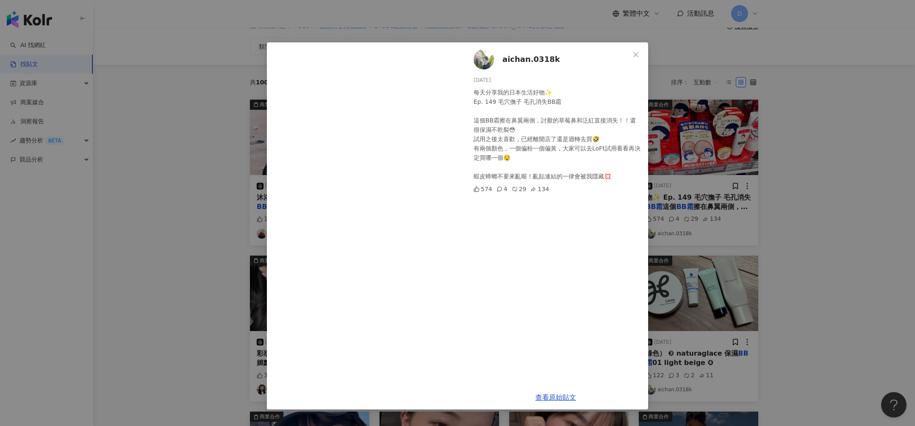
click at [709, 229] on div "aichan.0318k 2025/2/10 每天分享我的日本生活好物✨ Ep. 149 毛穴撫子 毛孔消失BB霜 這個BB霜擦在鼻翼兩側，討厭的草莓鼻和泛紅…" at bounding box center [457, 213] width 915 height 426
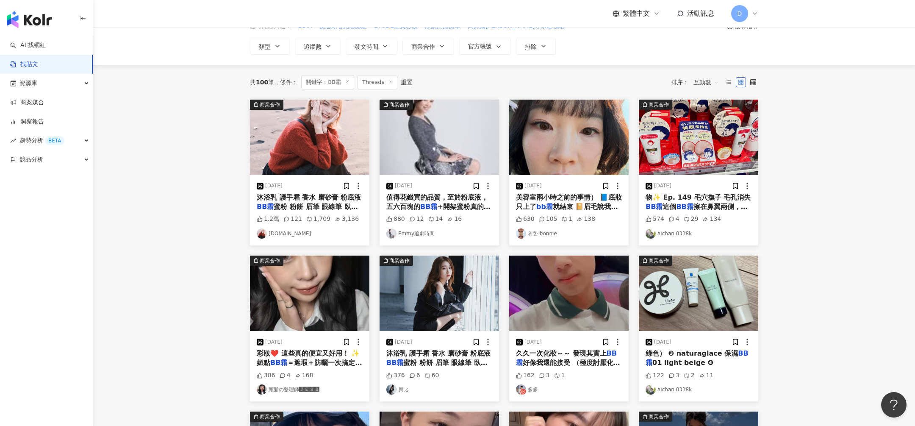
click at [338, 271] on img at bounding box center [309, 292] width 119 height 75
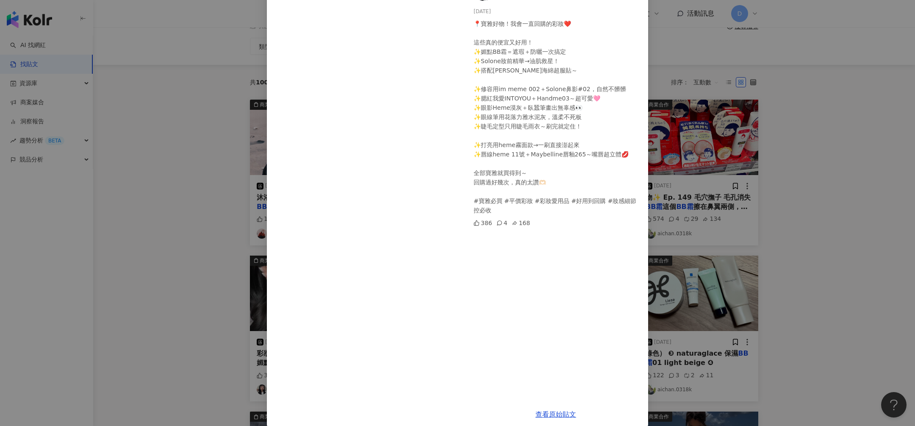
scroll to position [79, 0]
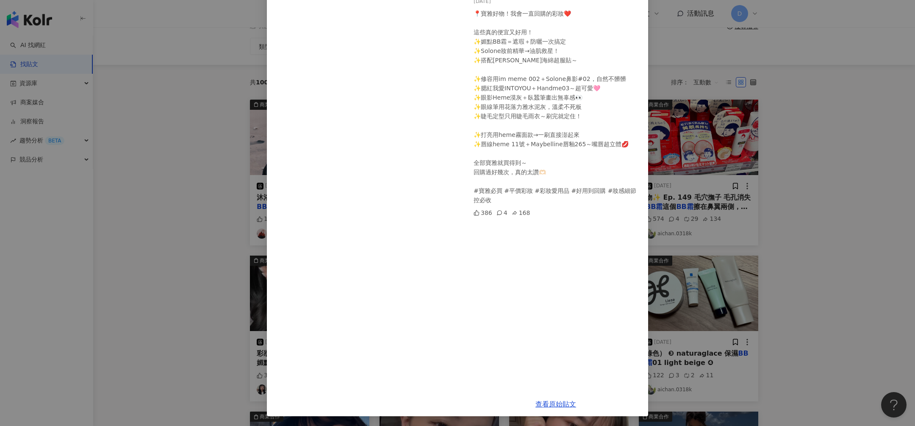
click at [787, 297] on div "頭髮の整理師🅹🅴🆂🆂 2025/8/4 📍寶雅好物！我會一直回購的彩妝❤️ 這些真的便宜又好用！ ✨媚點BB霜＝遮瑕＋防曬一次搞定 ✨Solone妝前精華→油…" at bounding box center [457, 213] width 915 height 426
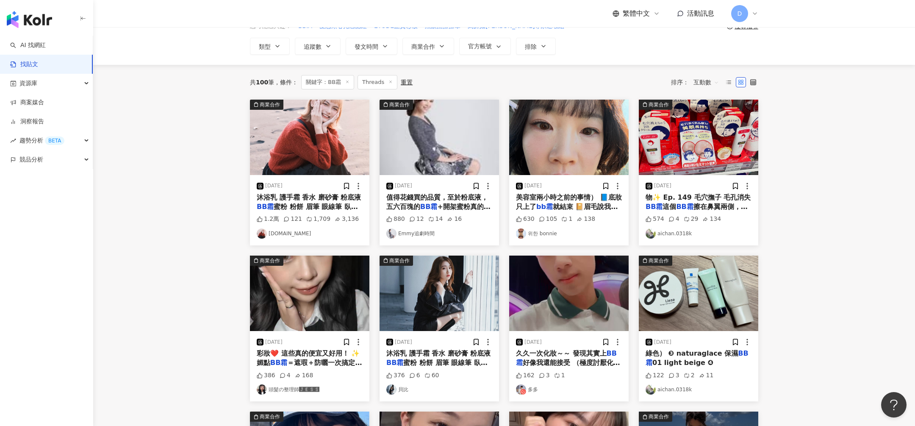
click at [468, 291] on img at bounding box center [438, 292] width 119 height 75
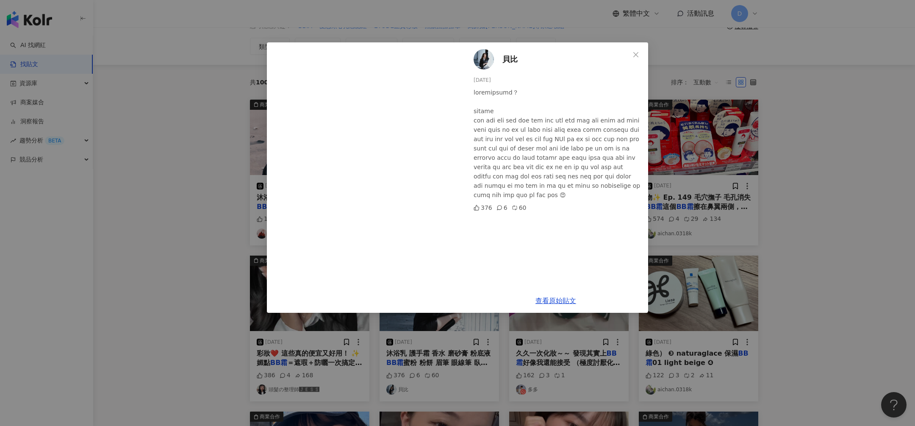
click at [694, 307] on div "貝比 2023/12/7 376 6 60 查看原始貼文" at bounding box center [457, 213] width 915 height 426
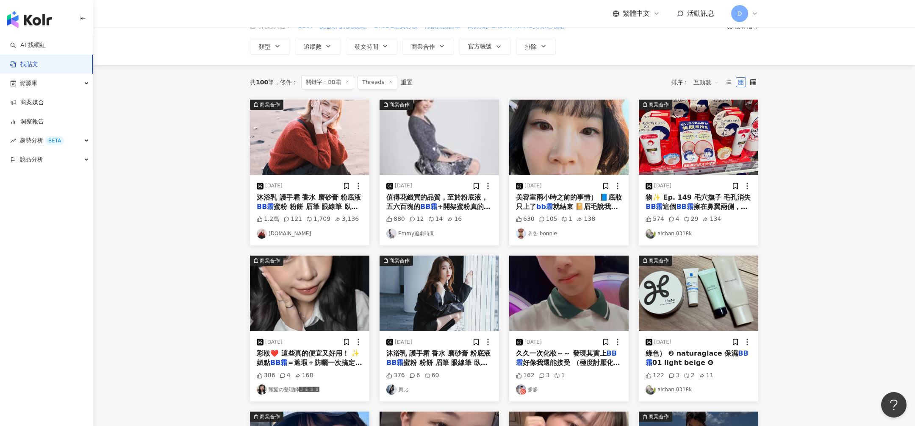
click at [576, 299] on img at bounding box center [568, 292] width 119 height 75
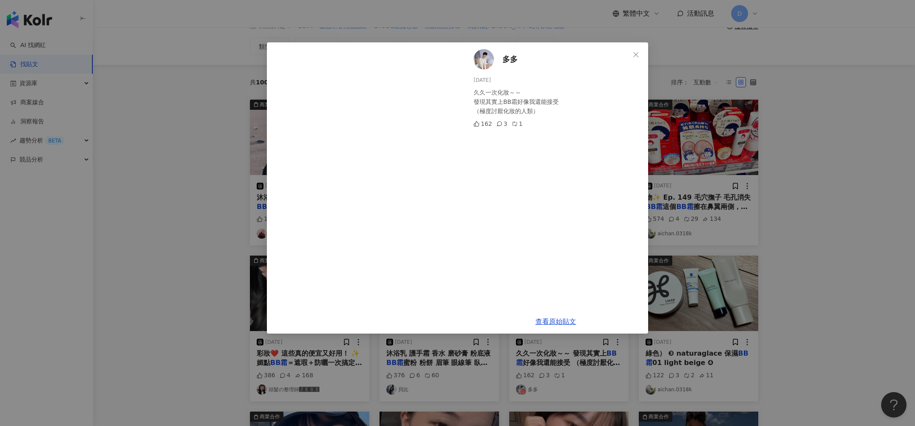
click at [709, 281] on div "多多 2025/3/29 久久一次化妝～～ 發現其實上BB霜好像我還能接受 （極度討厭化妝的人類） 162 3 1 查看原始貼文" at bounding box center [457, 213] width 915 height 426
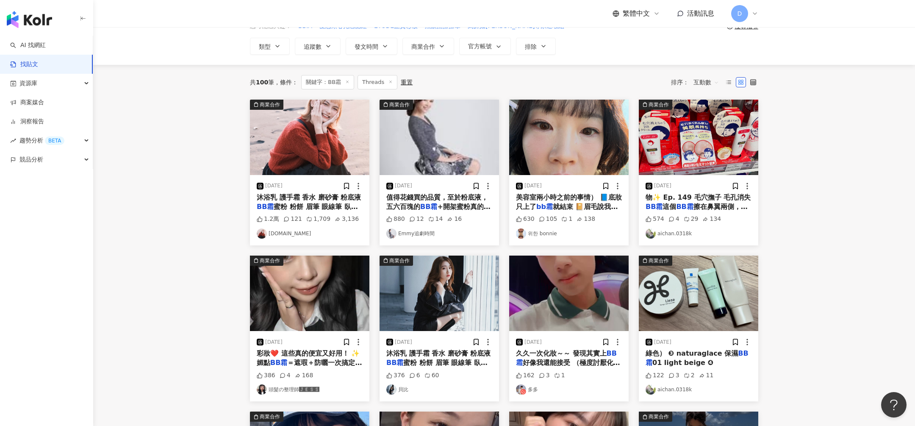
click at [708, 282] on img at bounding box center [698, 292] width 119 height 75
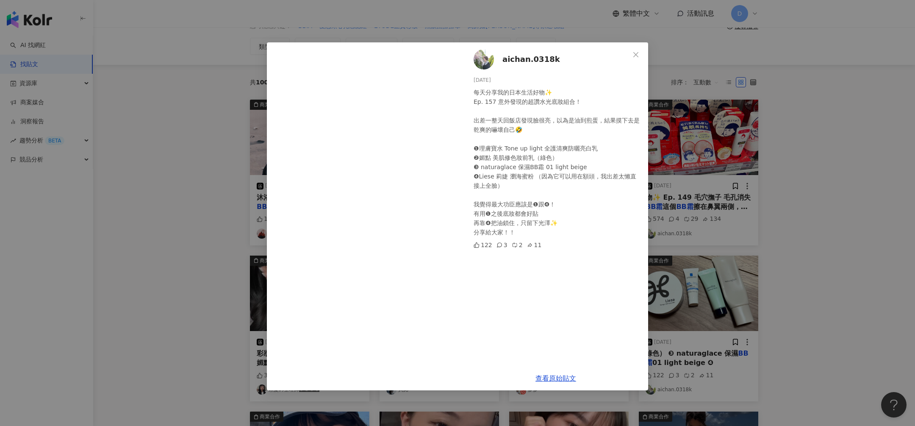
click at [221, 282] on div "aichan.0318k 2025/3/6 每天分享我的日本生活好物✨ Ep. 157 意外發現的超讚水光底妝組合！ 出差一整天回飯店發現臉很亮，以為是油到煎…" at bounding box center [457, 213] width 915 height 426
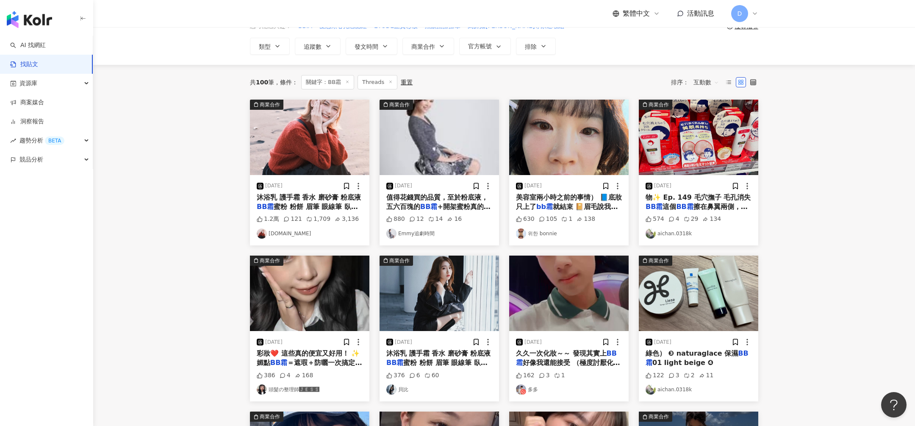
click at [326, 291] on img at bounding box center [309, 292] width 119 height 75
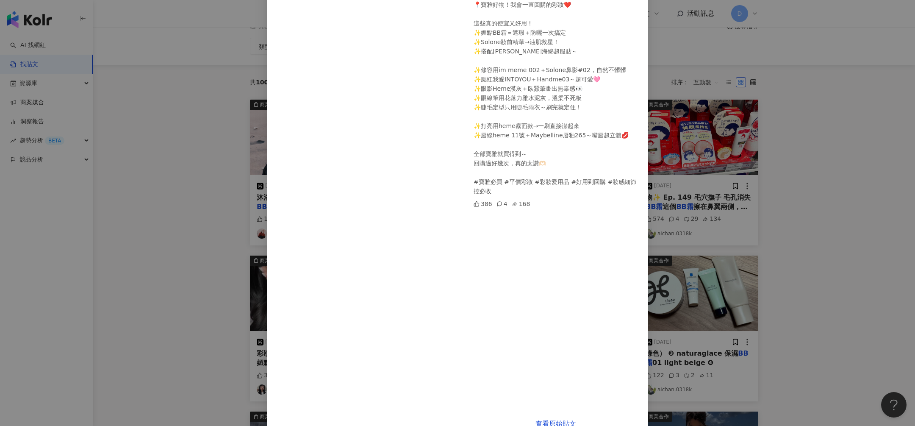
scroll to position [0, 0]
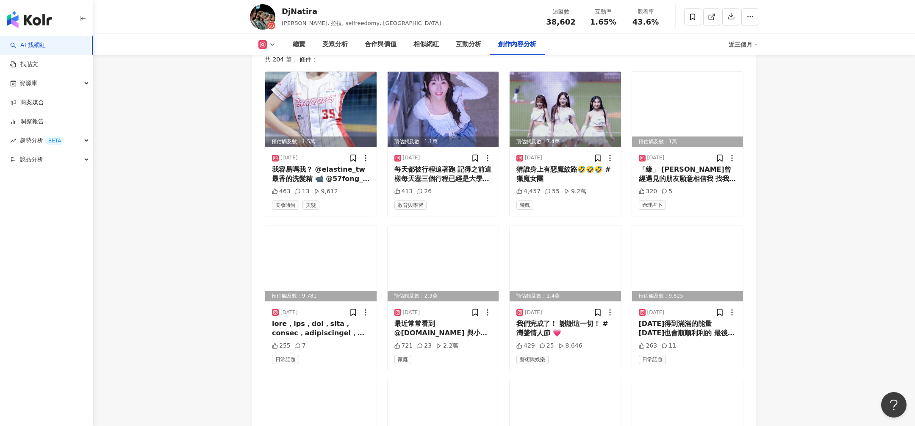
scroll to position [2906, 0]
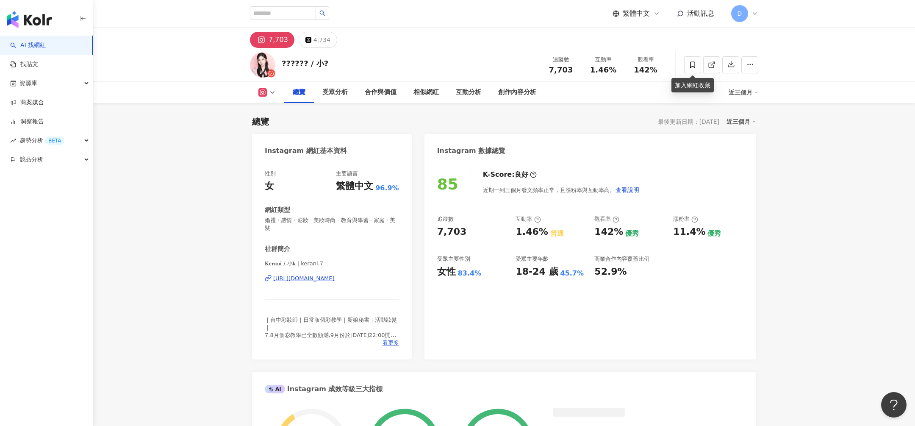
drag, startPoint x: 687, startPoint y: 67, endPoint x: 650, endPoint y: 16, distance: 62.8
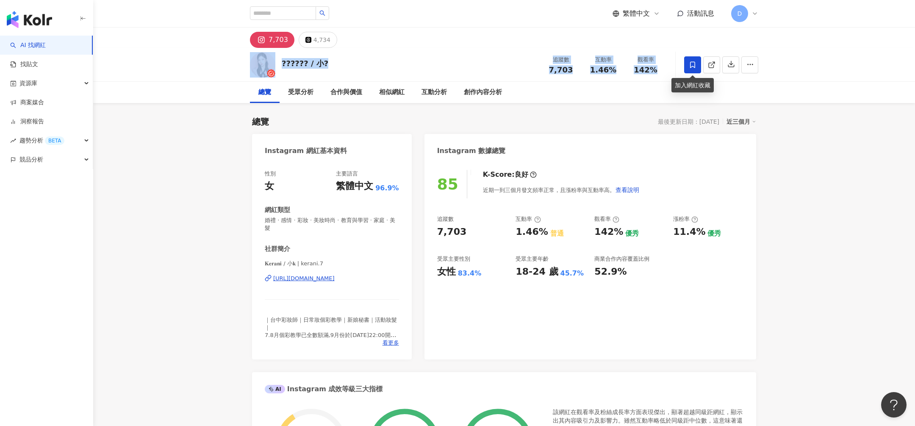
click at [689, 64] on icon at bounding box center [693, 65] width 8 height 8
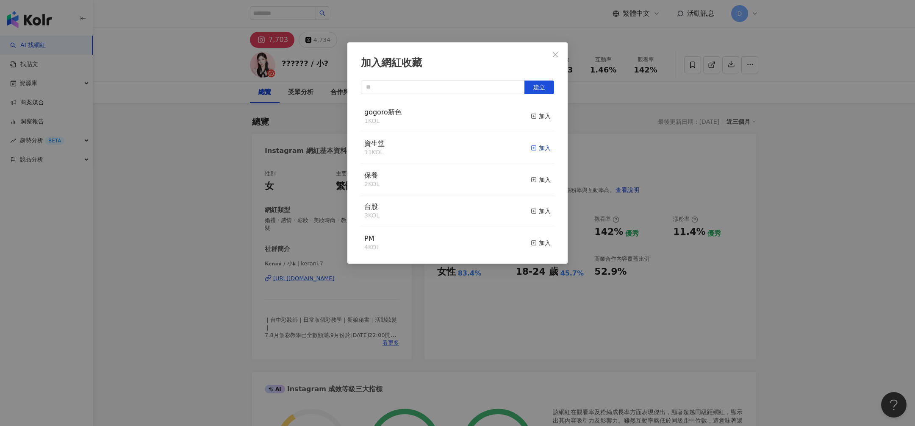
click at [543, 149] on div "加入" at bounding box center [541, 147] width 20 height 9
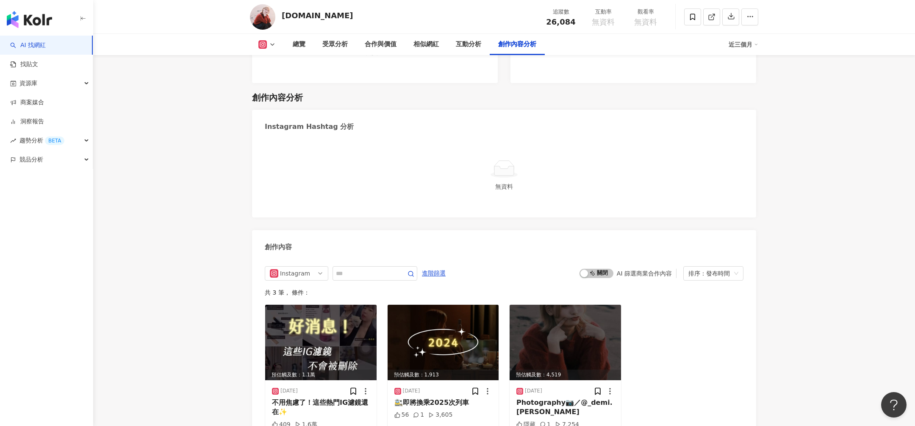
scroll to position [2309, 0]
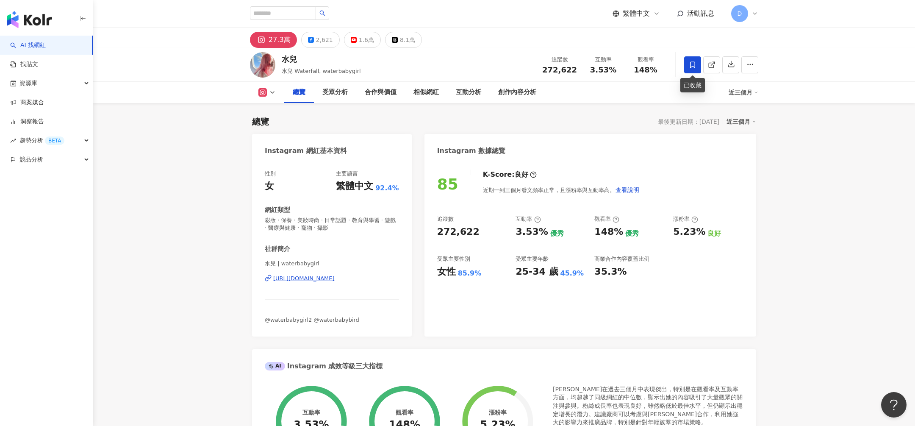
click at [692, 61] on icon at bounding box center [692, 64] width 5 height 6
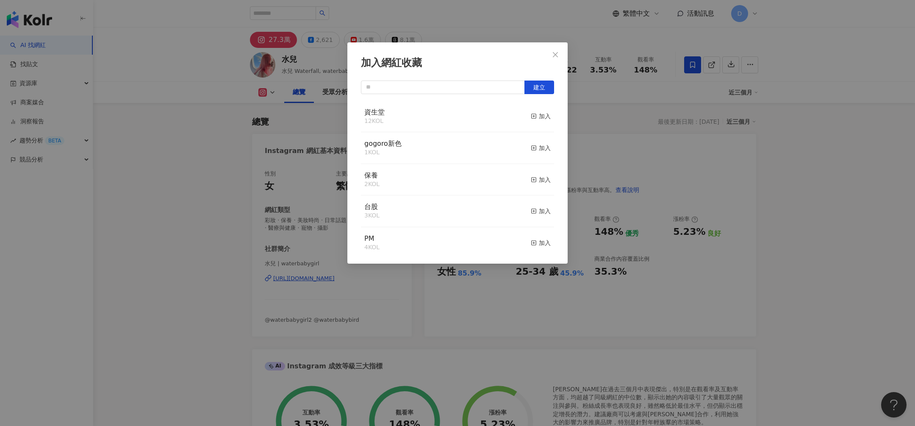
click at [209, 142] on div "加入網紅收藏 建立 資生堂 12 KOL 加入 gogoro新色 1 KOL 加入 保養 2 KOL 加入 台股 3 KOL 加入 PM 4 KOL 加入 磁…" at bounding box center [457, 213] width 915 height 426
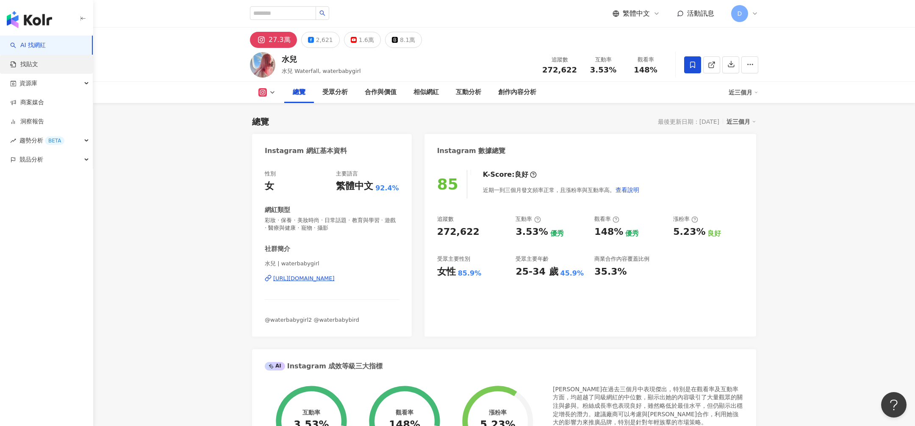
click at [38, 68] on link "找貼文" at bounding box center [24, 64] width 28 height 8
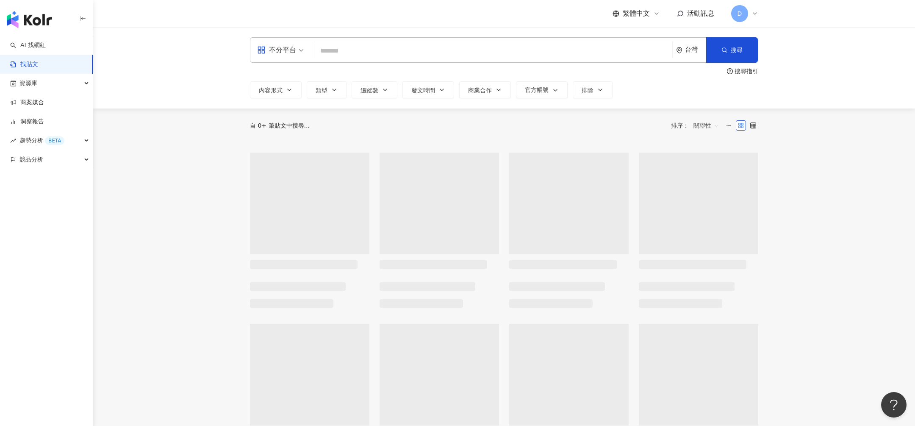
click at [288, 51] on div "不分平台" at bounding box center [276, 50] width 39 height 14
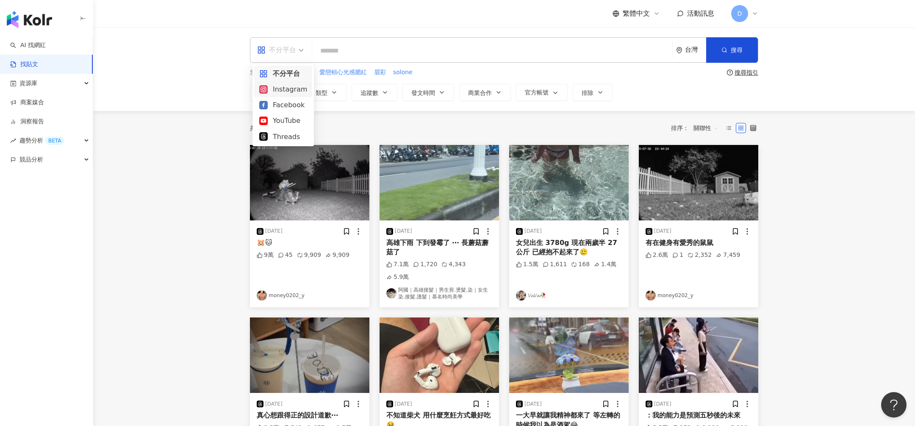
click at [275, 88] on div "Instagram" at bounding box center [283, 89] width 48 height 11
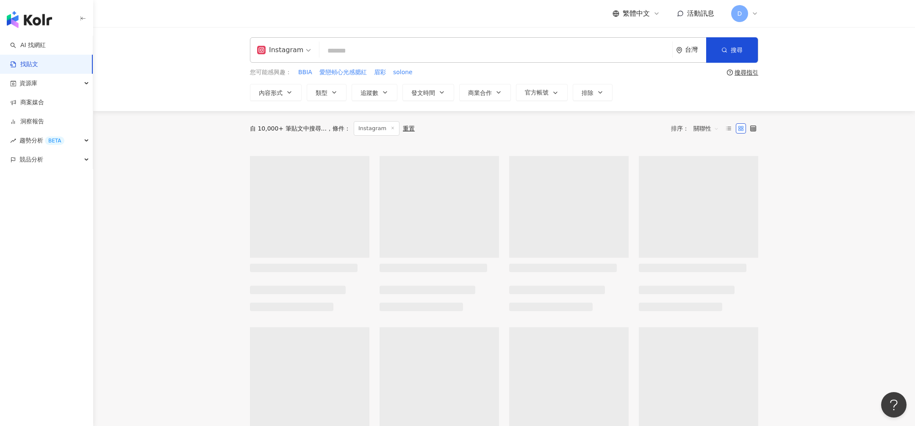
click at [361, 53] on input "search" at bounding box center [496, 50] width 346 height 18
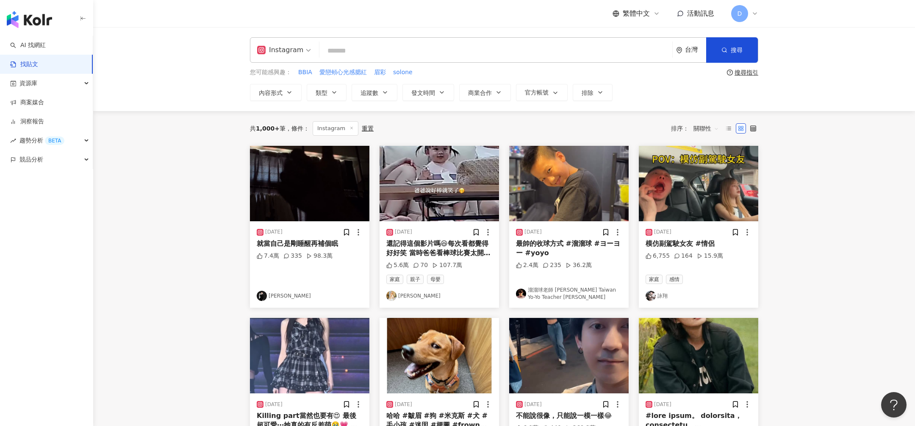
paste input "***"
click at [701, 126] on span "關聯性" at bounding box center [705, 129] width 25 height 14
type input "***"
click at [711, 156] on div "互動數" at bounding box center [707, 159] width 24 height 9
click at [798, 129] on main "Instagram *** 台灣 搜尋 您可能感興趣： BBIA 愛戀頰心光感腮紅 眉彩 solone 搜尋指引 內容形式 類型 追蹤數 發文時間 商業合作 …" at bounding box center [503, 373] width 821 height 693
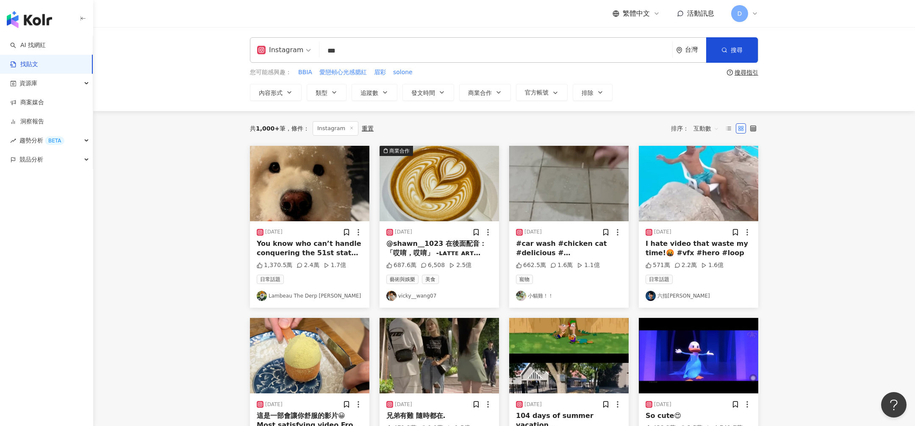
click at [492, 49] on input "***" at bounding box center [496, 50] width 346 height 18
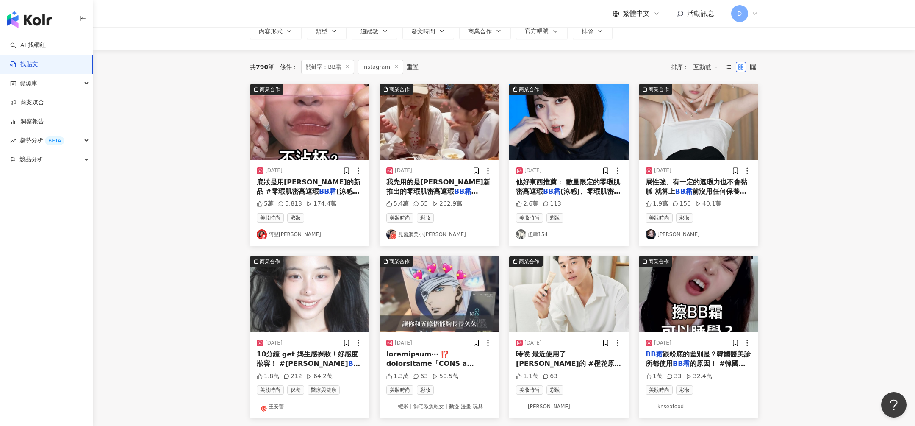
scroll to position [63, 0]
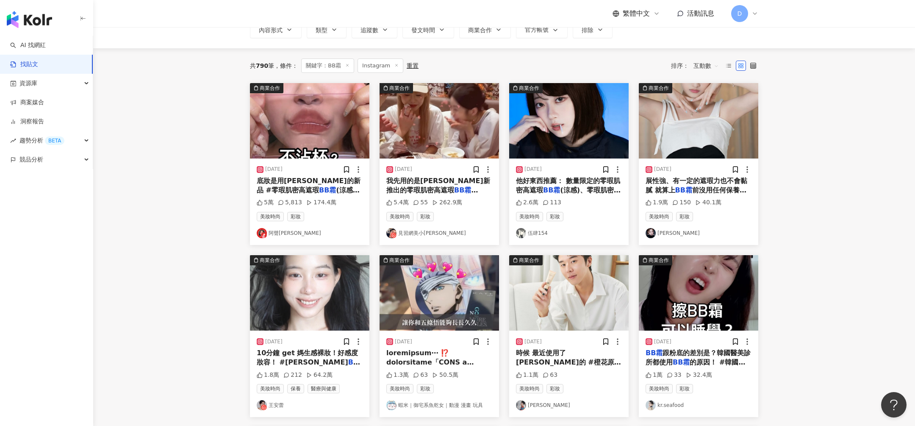
click at [321, 304] on img at bounding box center [309, 292] width 119 height 75
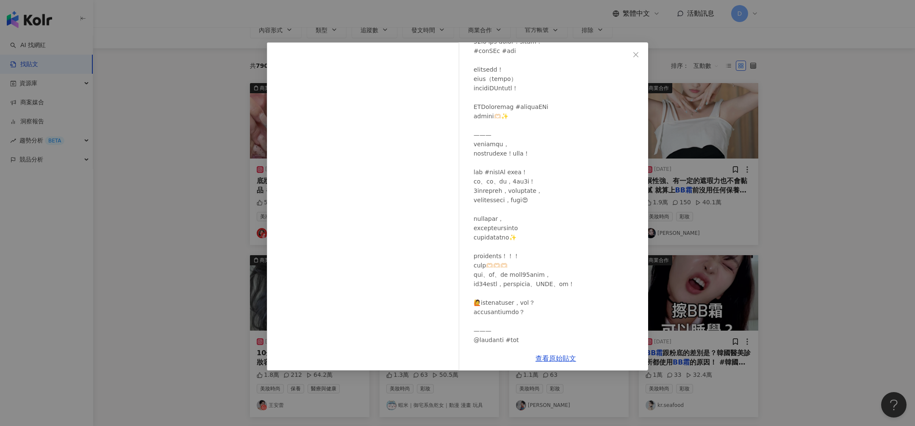
scroll to position [99, 0]
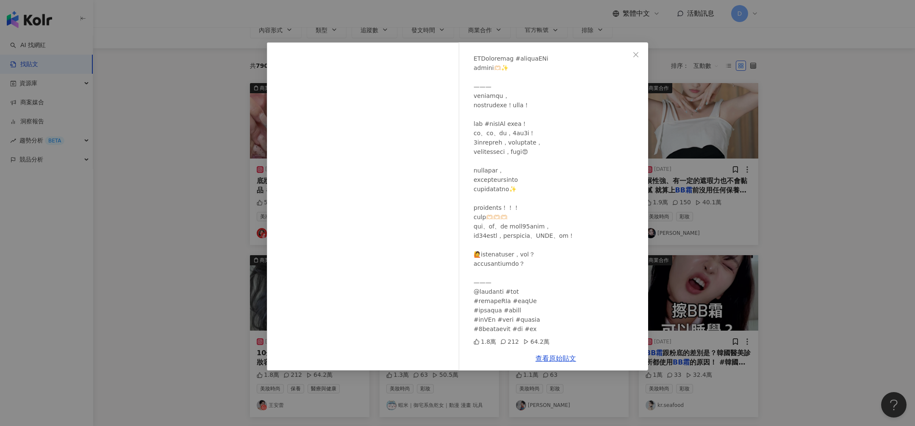
click at [164, 274] on div "王安蕾 2023/9/22 1.8萬 212 64.2萬 查看原始貼文" at bounding box center [457, 213] width 915 height 426
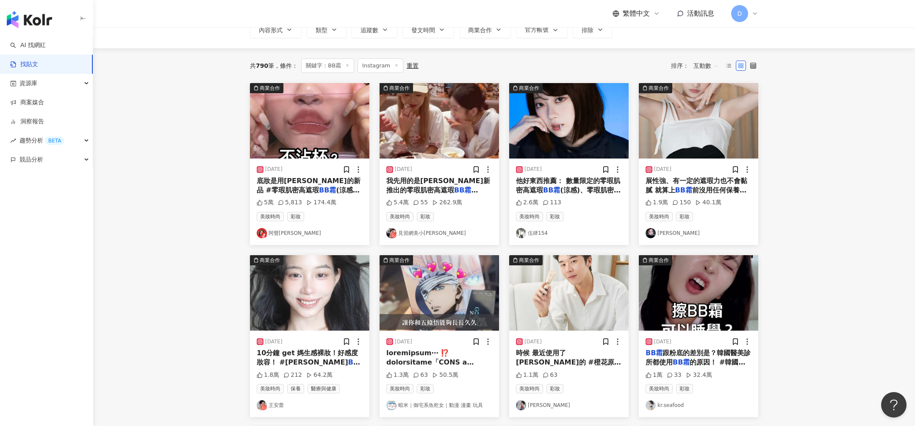
type input "*"
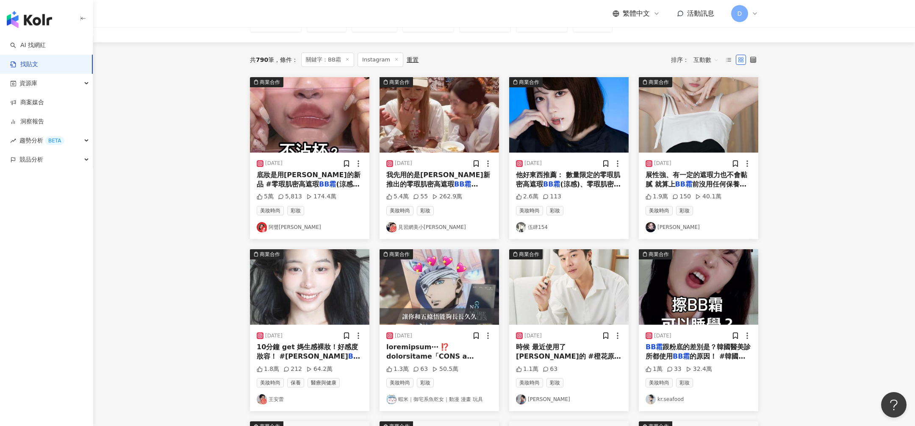
scroll to position [71, 0]
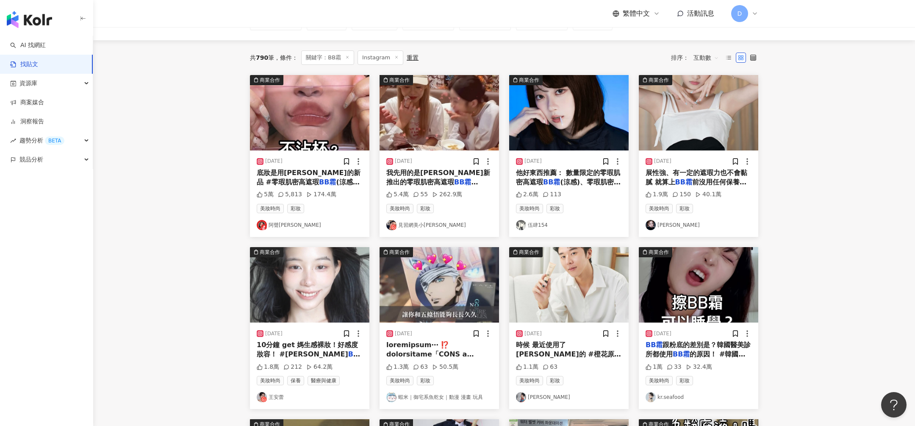
click at [317, 117] on img at bounding box center [309, 112] width 119 height 75
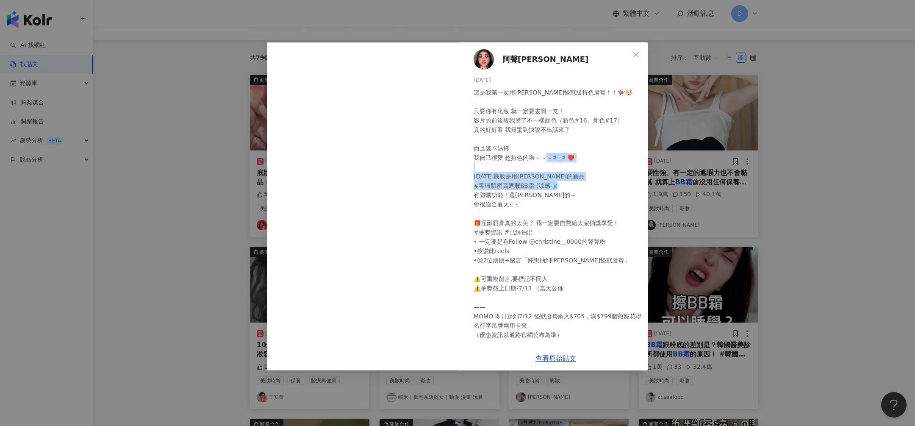
drag, startPoint x: 475, startPoint y: 176, endPoint x: 562, endPoint y: 211, distance: 94.4
click at [562, 212] on div "這是我第一次用KATE怪獸級持色唇膏！！👾🤯 - 只要你有化妝 就一定要去買一支！ 影片的前後段我塗了不一樣顏色（新色#16、新色#17） 真的好好看 我震驚…" at bounding box center [557, 232] width 168 height 289
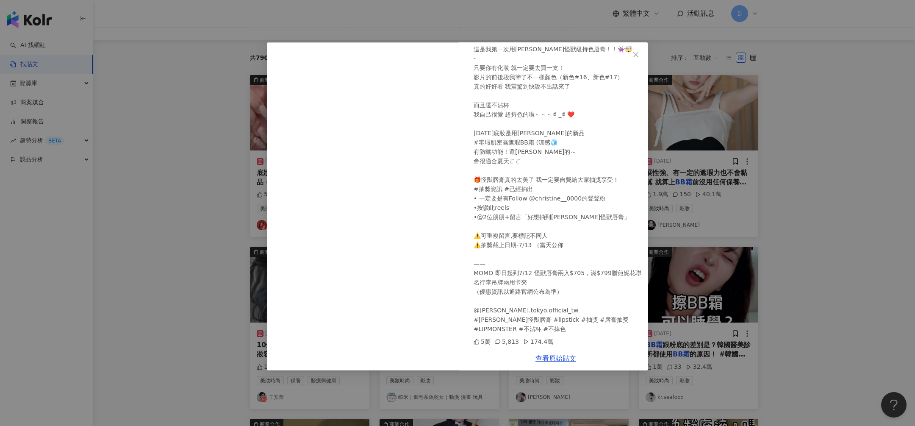
click at [804, 243] on div "阿聲JJ Christine 2024/7/5 5萬 5,813 174.4萬 查看原始貼文" at bounding box center [457, 213] width 915 height 426
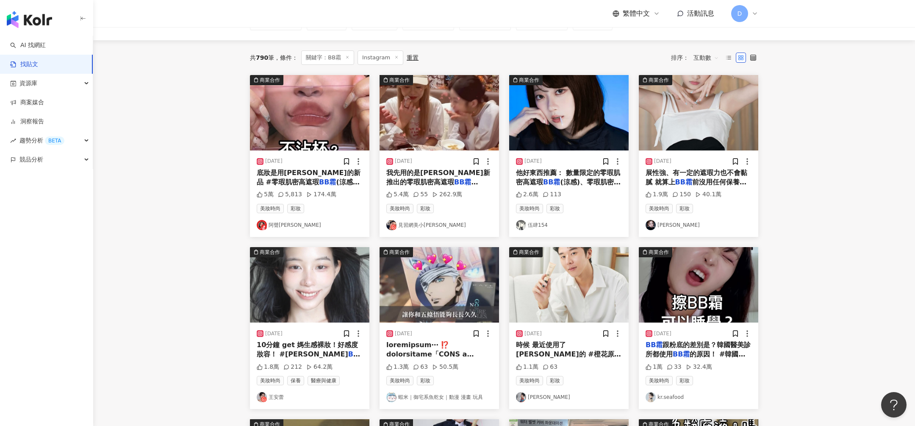
click at [442, 97] on img at bounding box center [438, 112] width 119 height 75
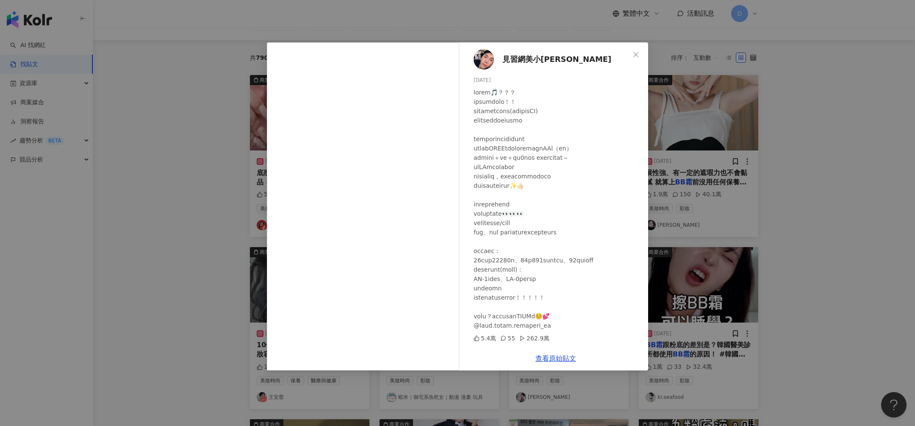
click at [735, 92] on div "見習網美小吳 2024/6/27 5.4萬 55 262.9萬 查看原始貼文" at bounding box center [457, 213] width 915 height 426
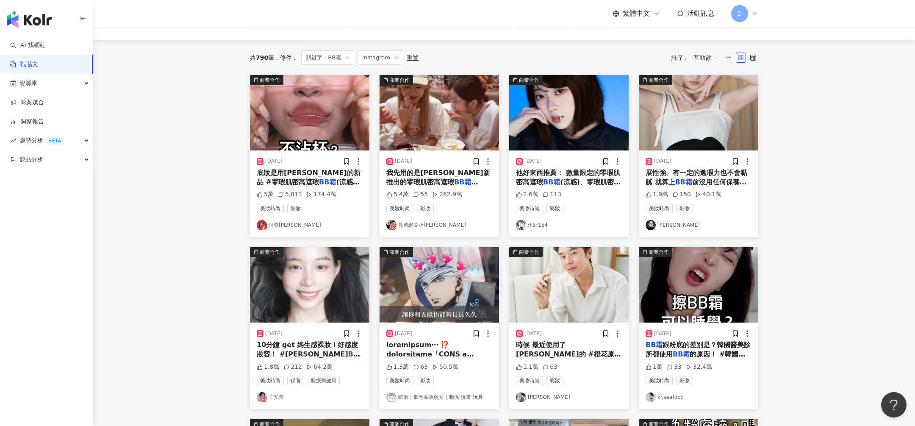
click at [546, 99] on img at bounding box center [568, 112] width 119 height 75
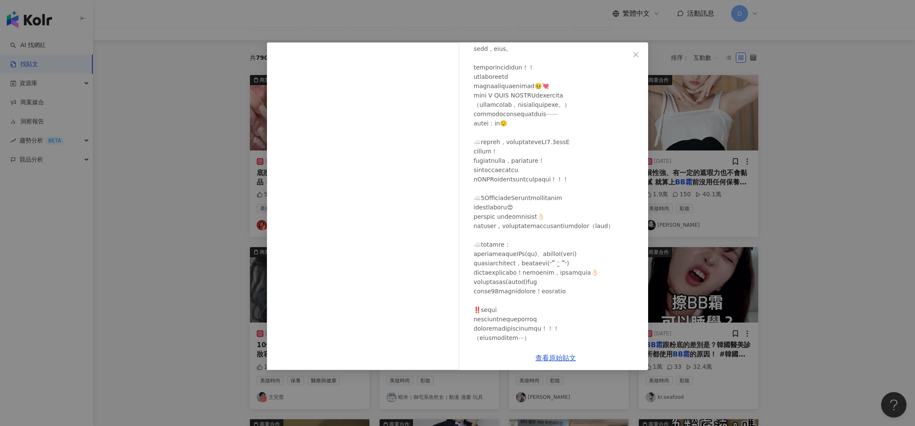
scroll to position [202, 0]
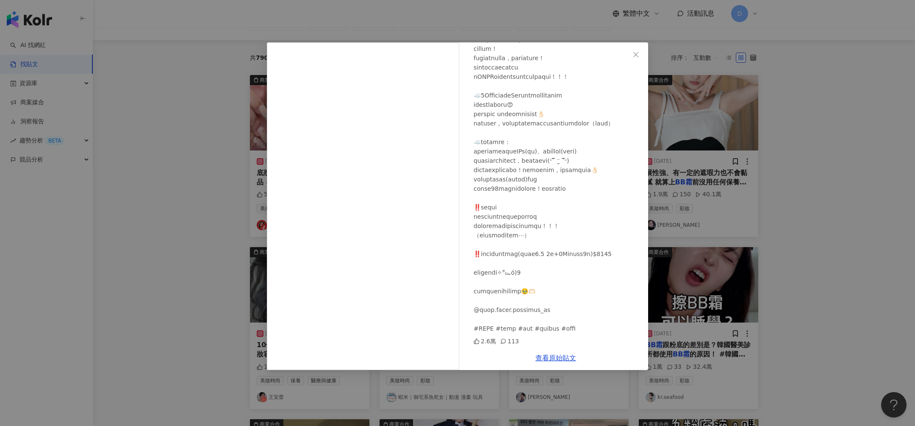
click at [683, 135] on div "伍肆154 2025/7/3 2.6萬 113 查看原始貼文" at bounding box center [457, 213] width 915 height 426
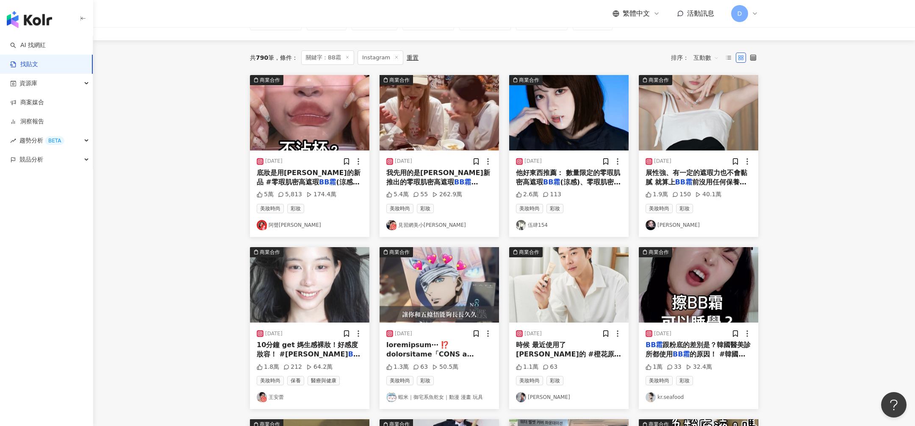
click at [668, 133] on img at bounding box center [698, 112] width 119 height 75
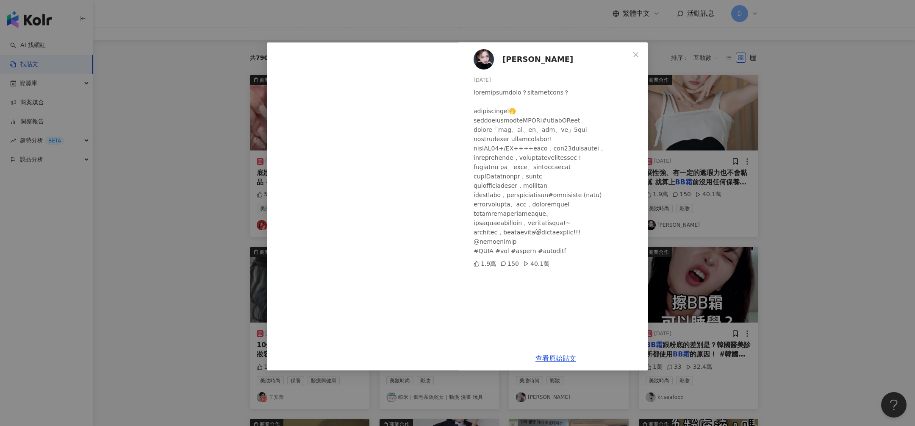
click at [788, 182] on div "Anita 2024/10/8 1.9萬 150 40.1萬 查看原始貼文" at bounding box center [457, 213] width 915 height 426
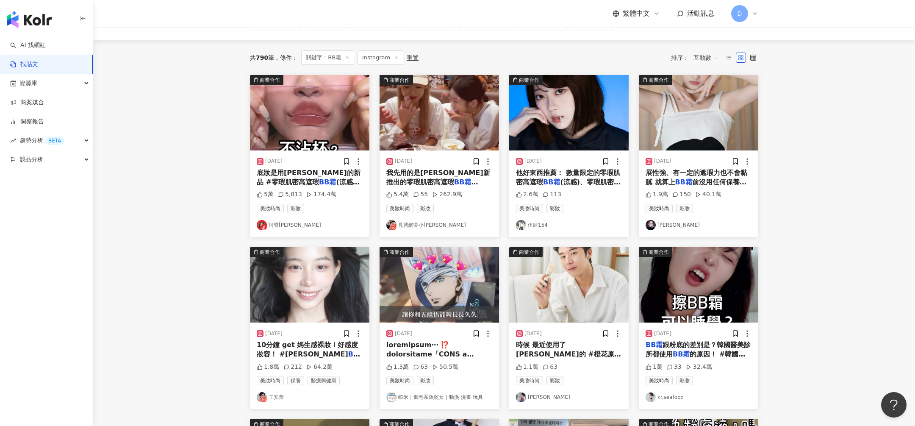
click at [332, 271] on img at bounding box center [309, 284] width 119 height 75
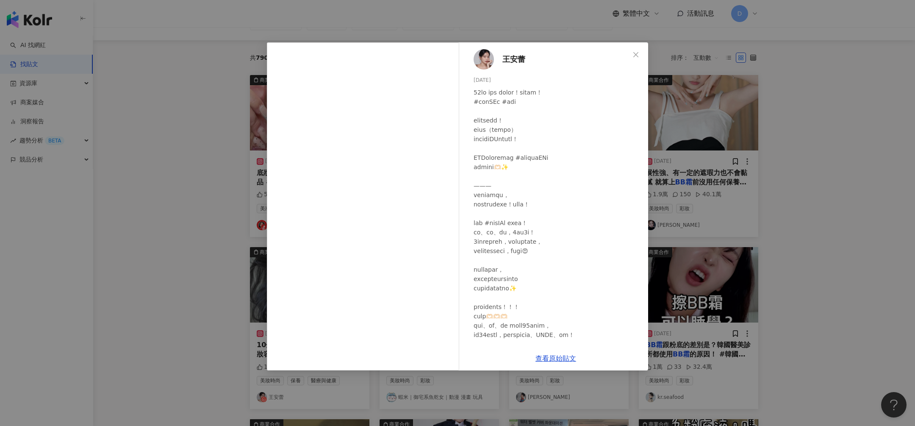
click at [219, 252] on div "王安蕾 2023/9/22 1.8萬 212 64.2萬 查看原始貼文" at bounding box center [457, 213] width 915 height 426
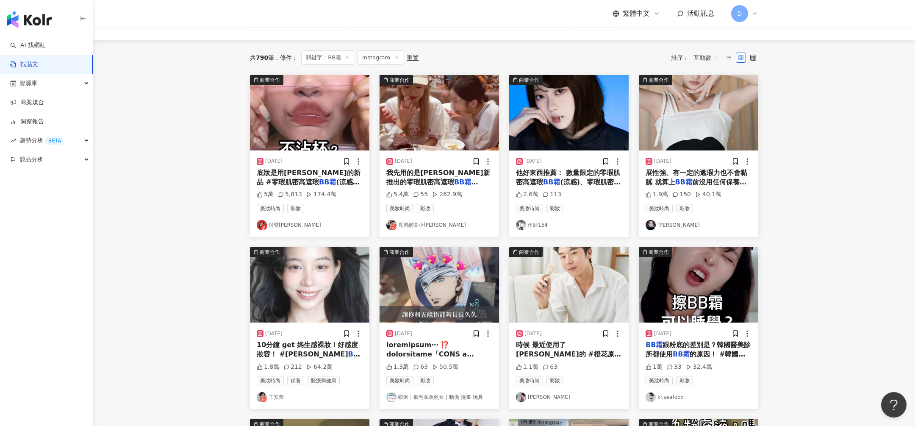
click at [312, 291] on img at bounding box center [309, 284] width 119 height 75
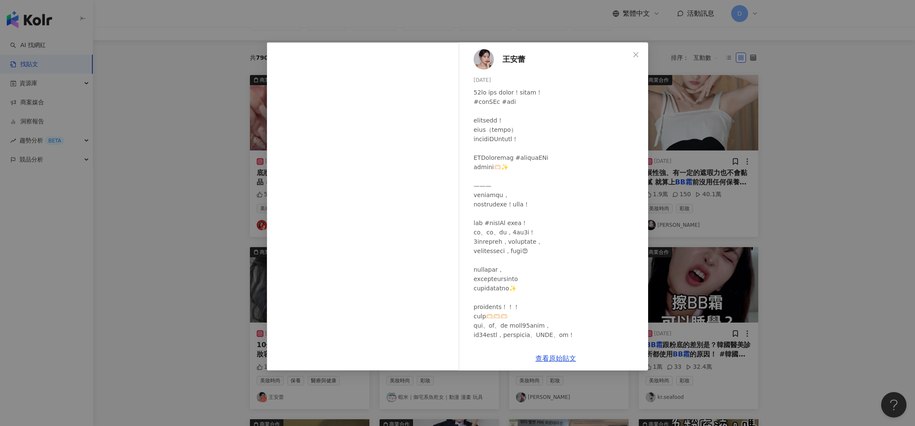
click at [752, 209] on div "王安蕾 2023/9/22 1.8萬 212 64.2萬 查看原始貼文" at bounding box center [457, 213] width 915 height 426
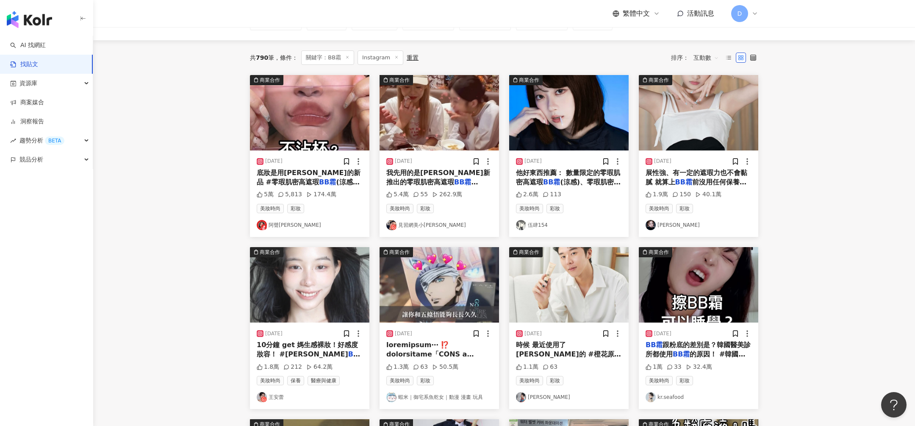
click at [448, 277] on img at bounding box center [438, 284] width 119 height 75
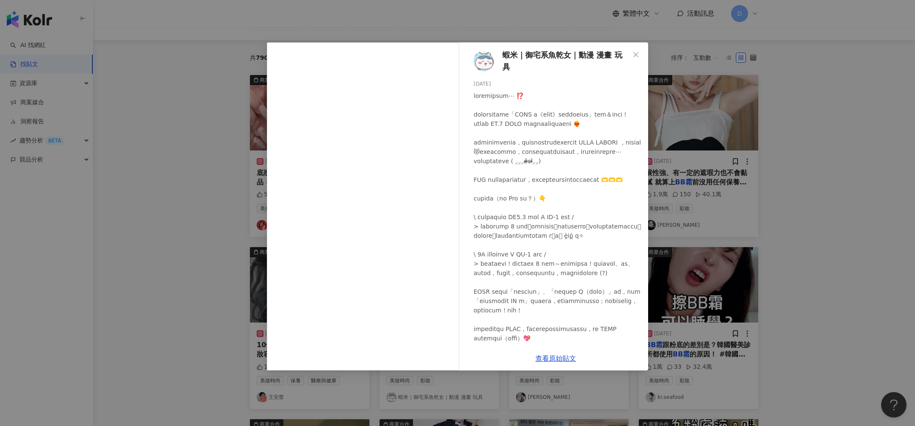
click at [715, 302] on div "蝦米｜御宅系魚乾女｜動漫 漫畫 玩具 2025/6/30 1.3萬 63 50.5萬 查看原始貼文" at bounding box center [457, 213] width 915 height 426
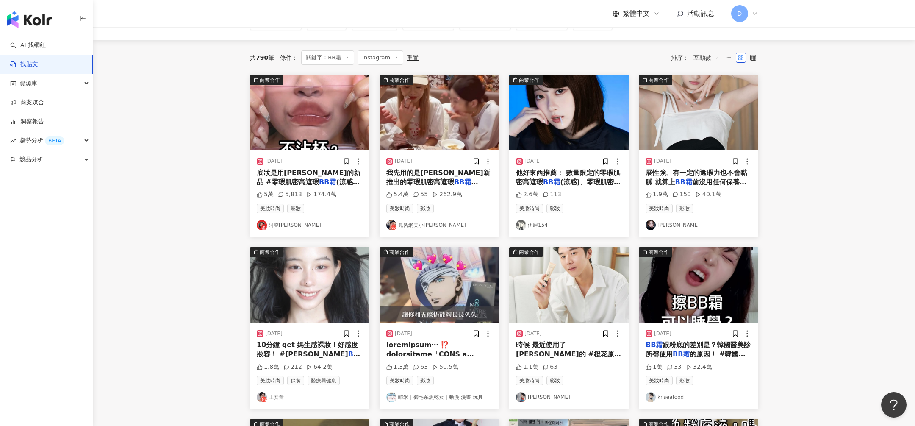
click at [553, 302] on img at bounding box center [568, 284] width 119 height 75
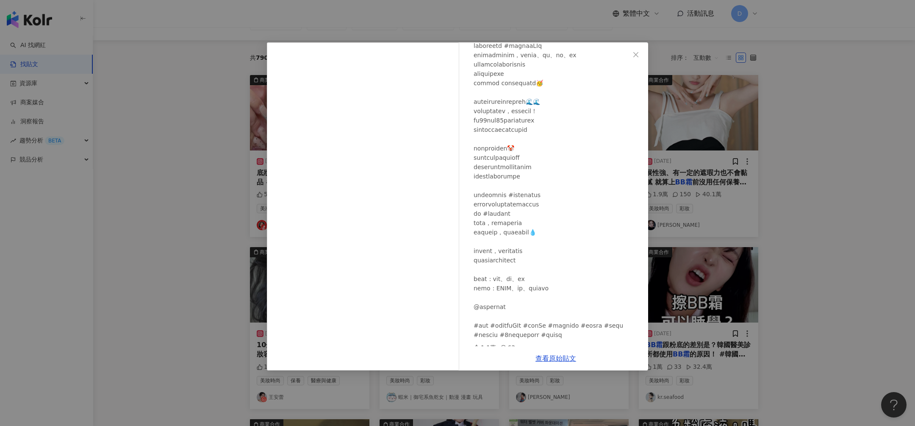
scroll to position [94, 0]
click at [685, 285] on div "Wei林嘉威 2023/10/25 1.1萬 63 查看原始貼文" at bounding box center [457, 213] width 915 height 426
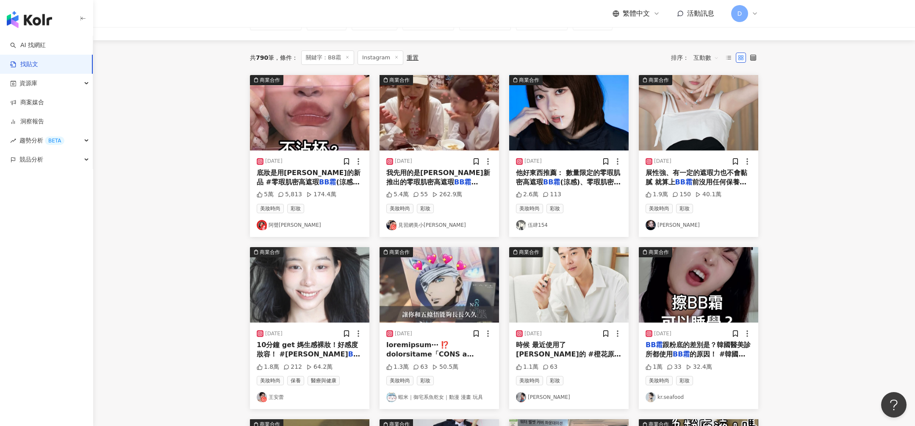
click at [686, 282] on img at bounding box center [698, 284] width 119 height 75
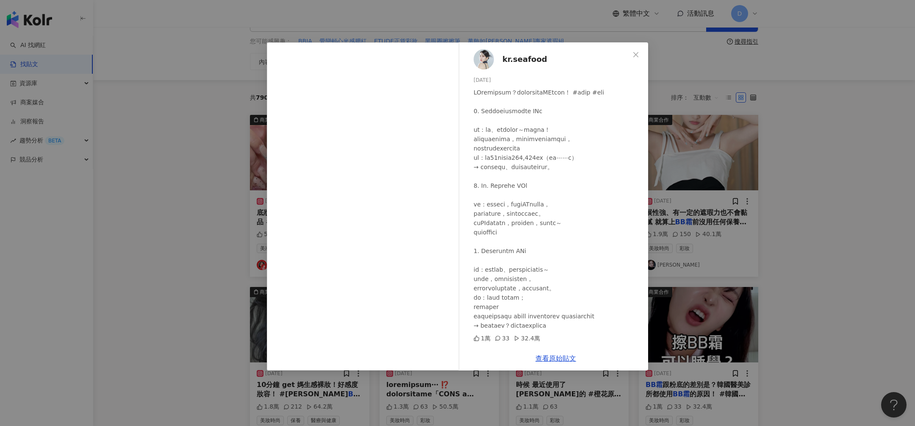
scroll to position [33, 0]
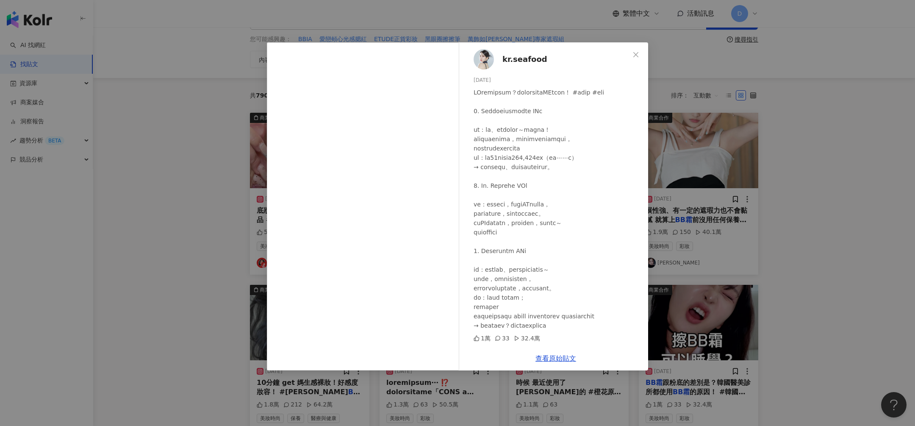
click at [709, 173] on div "kr.seafood 2025/5/16 1萬 33 32.4萬 查看原始貼文" at bounding box center [457, 213] width 915 height 426
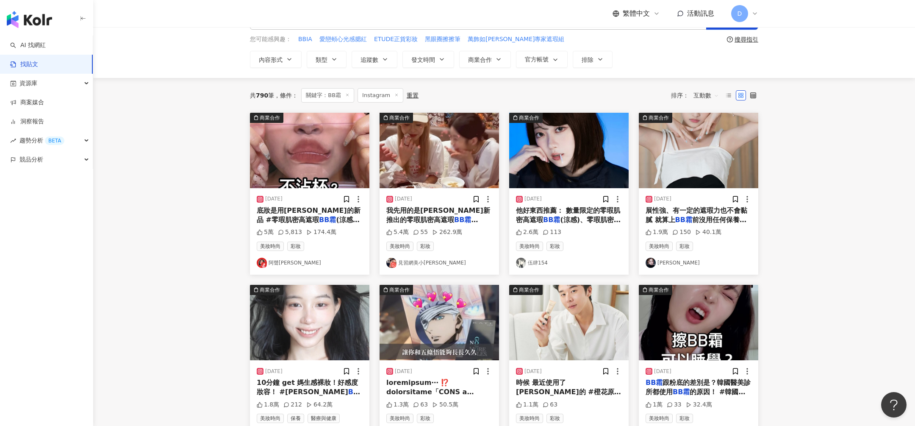
click at [589, 319] on img at bounding box center [568, 322] width 119 height 75
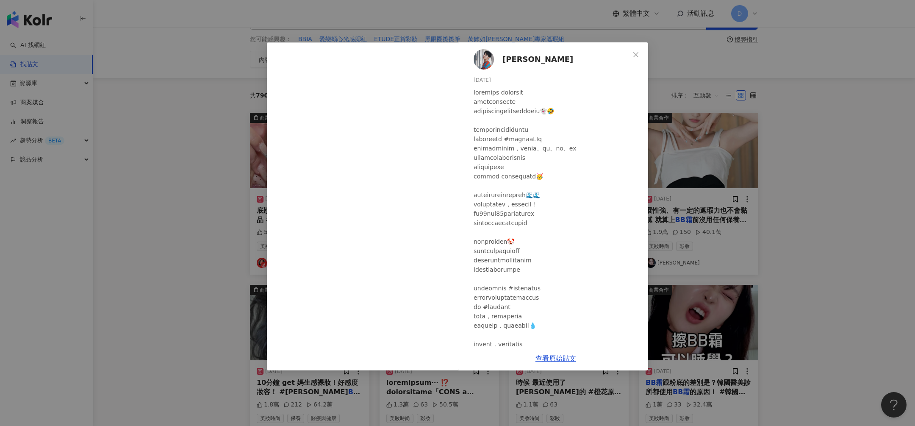
click at [691, 315] on div "Wei林嘉威 2023/10/25 1.1萬 63 查看原始貼文" at bounding box center [457, 213] width 915 height 426
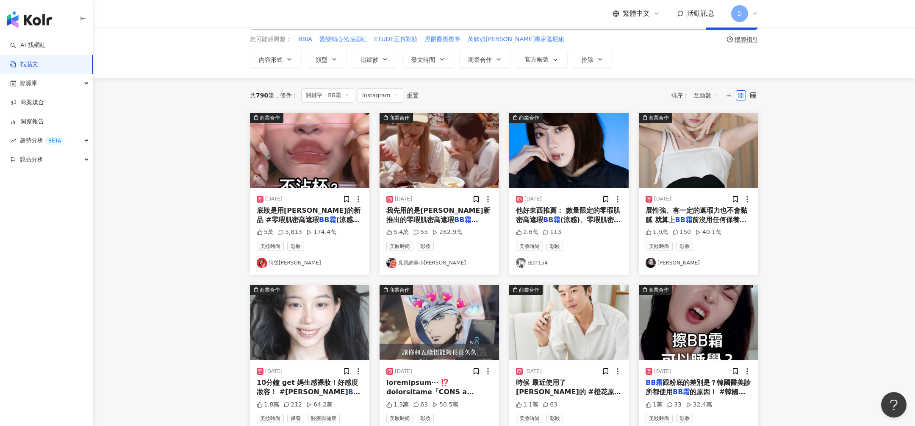
click at [685, 327] on img at bounding box center [698, 322] width 119 height 75
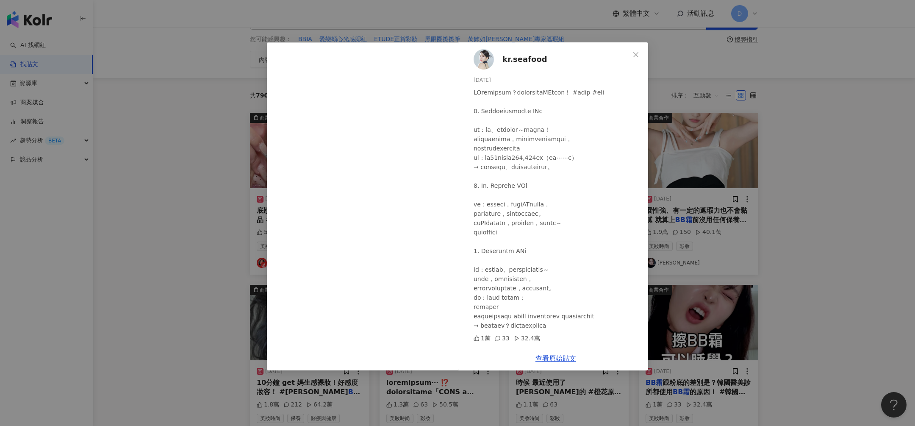
click at [738, 180] on div "kr.seafood 2025/5/16 1萬 33 32.4萬 查看原始貼文" at bounding box center [457, 213] width 915 height 426
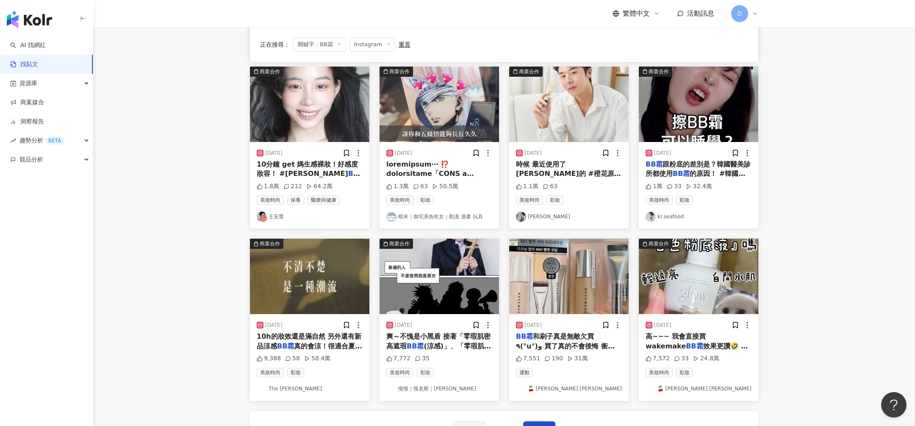
scroll to position [264, 0]
